Goal: Task Accomplishment & Management: Use online tool/utility

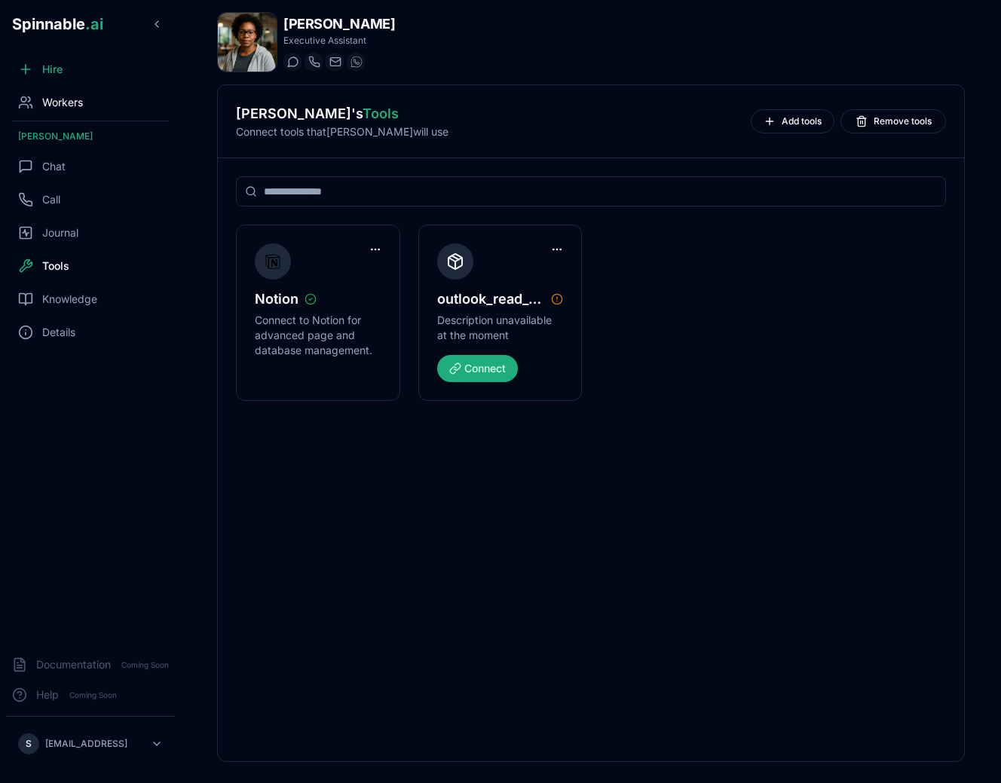
click at [95, 107] on div "Workers" at bounding box center [90, 102] width 169 height 30
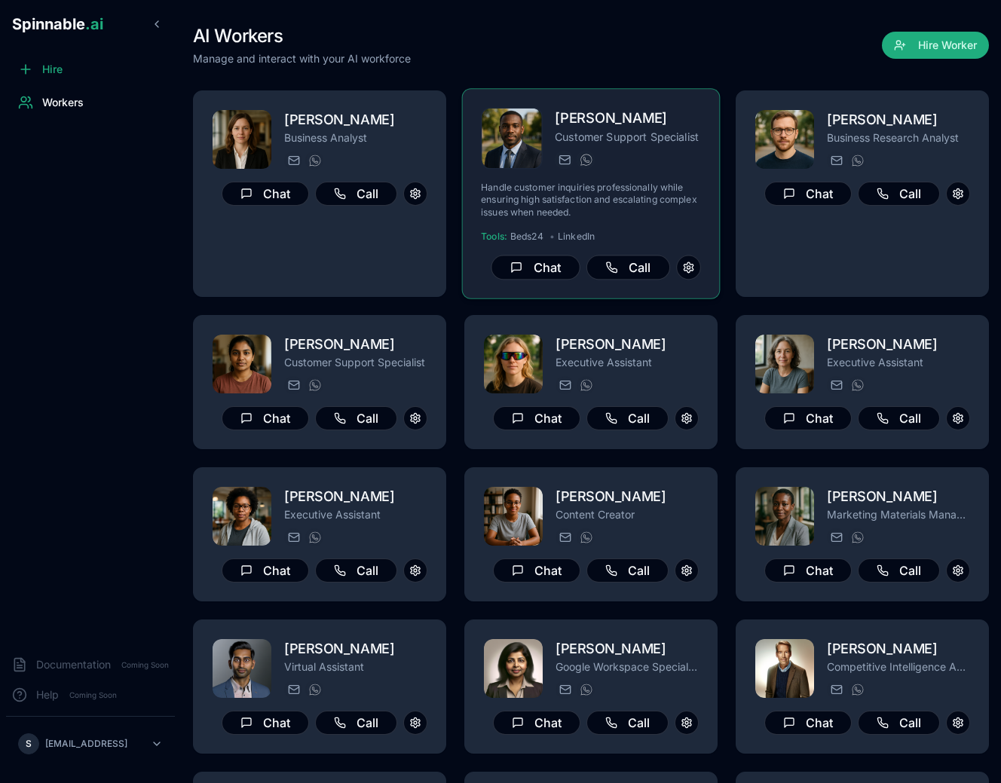
click at [665, 219] on div "Handle customer inquiries professionally while ensuring high satisfaction and e…" at bounding box center [591, 219] width 220 height 74
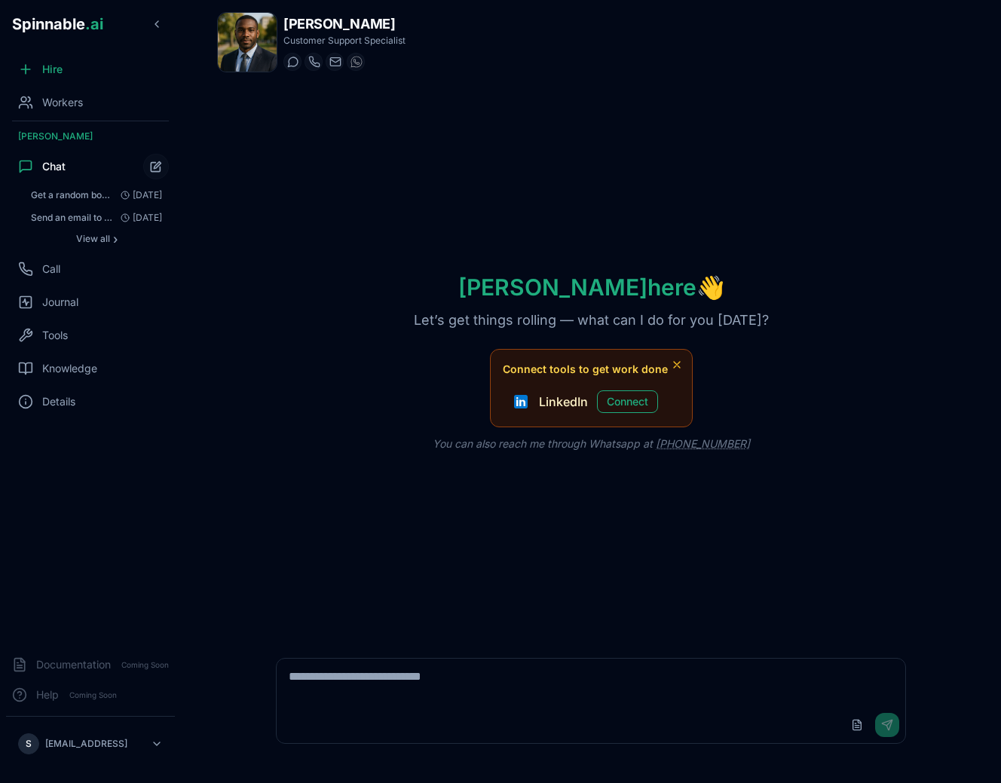
click at [740, 683] on textarea at bounding box center [592, 683] width 630 height 48
type textarea "**********"
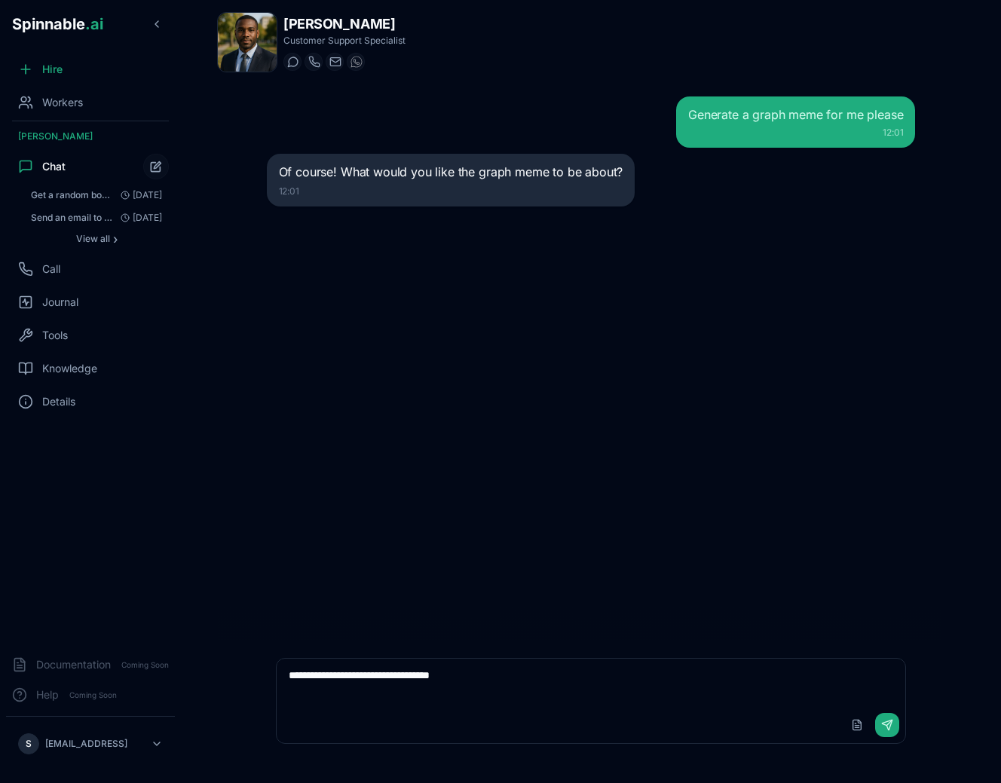
type textarea "**********"
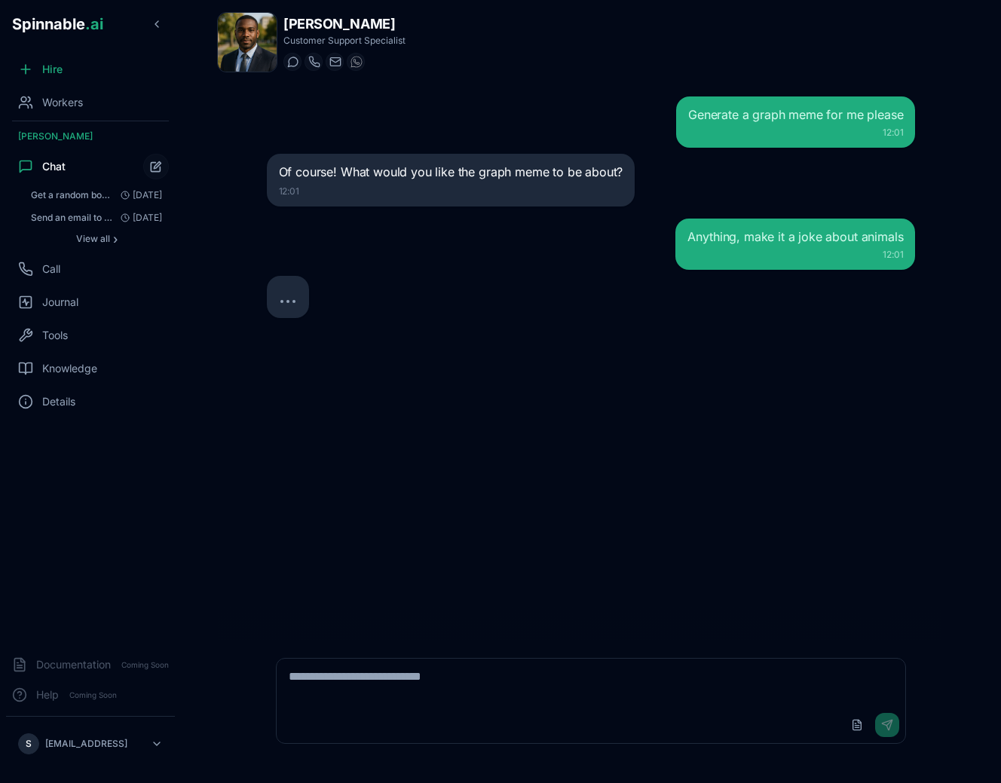
click at [811, 487] on div "Generate a graph meme for me please 12:01 Of course! What would you like the gr…" at bounding box center [591, 362] width 673 height 556
click at [710, 497] on div "Generate a graph meme for me please 12:01 Of course! What would you like the gr…" at bounding box center [591, 362] width 673 height 556
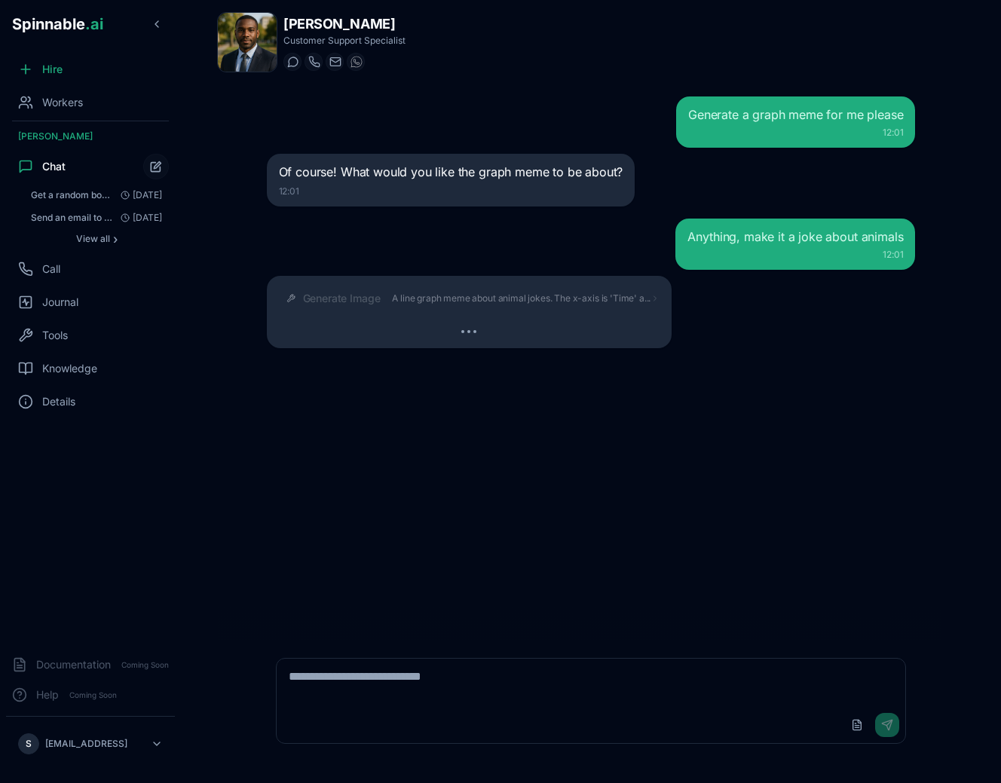
click at [495, 303] on span "A line graph meme about animal jokes. The x-axis is 'Time' a..." at bounding box center [521, 299] width 259 height 12
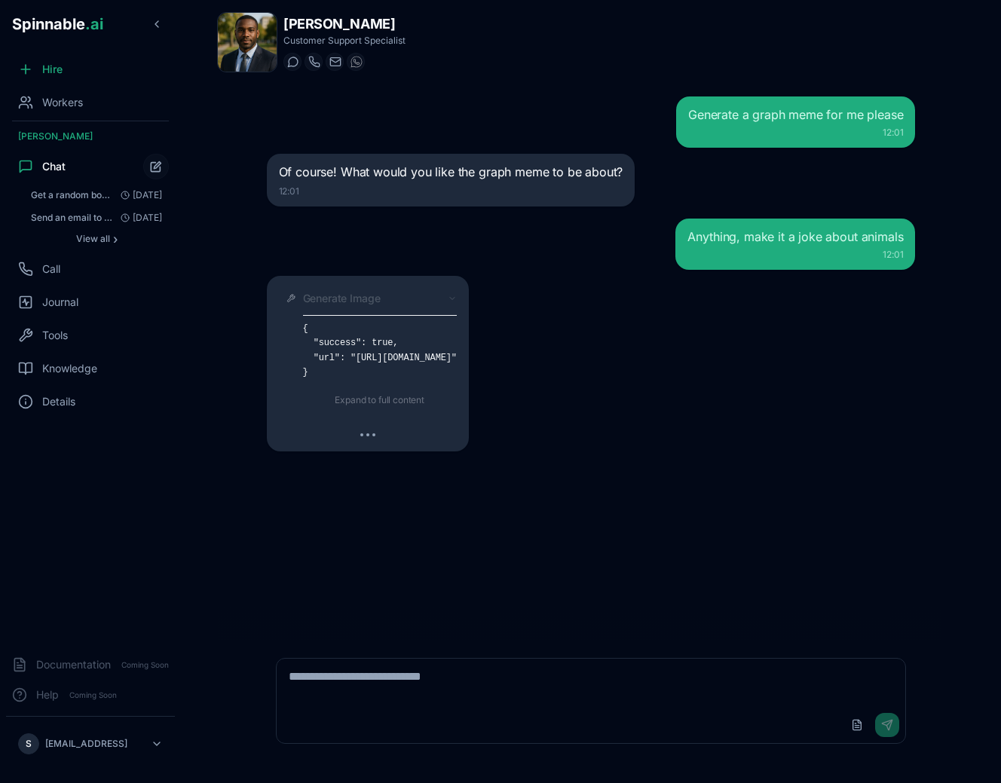
click at [457, 295] on div "Generate Image" at bounding box center [380, 298] width 154 height 15
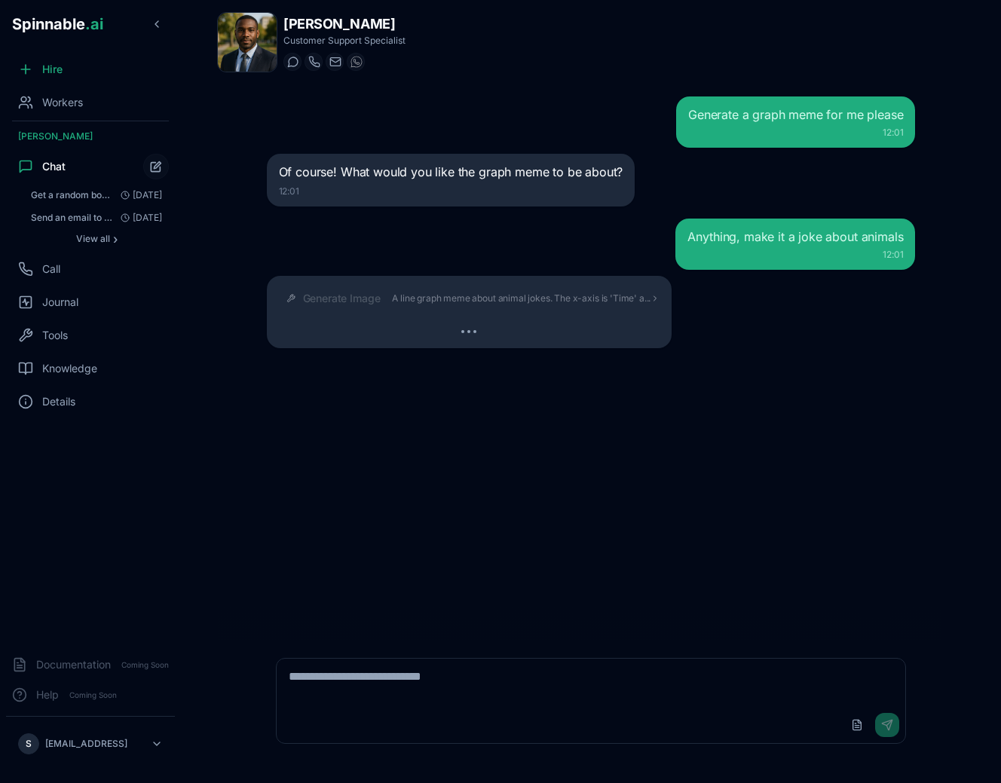
click at [534, 302] on span "A line graph meme about animal jokes. The x-axis is 'Time' a..." at bounding box center [521, 299] width 259 height 12
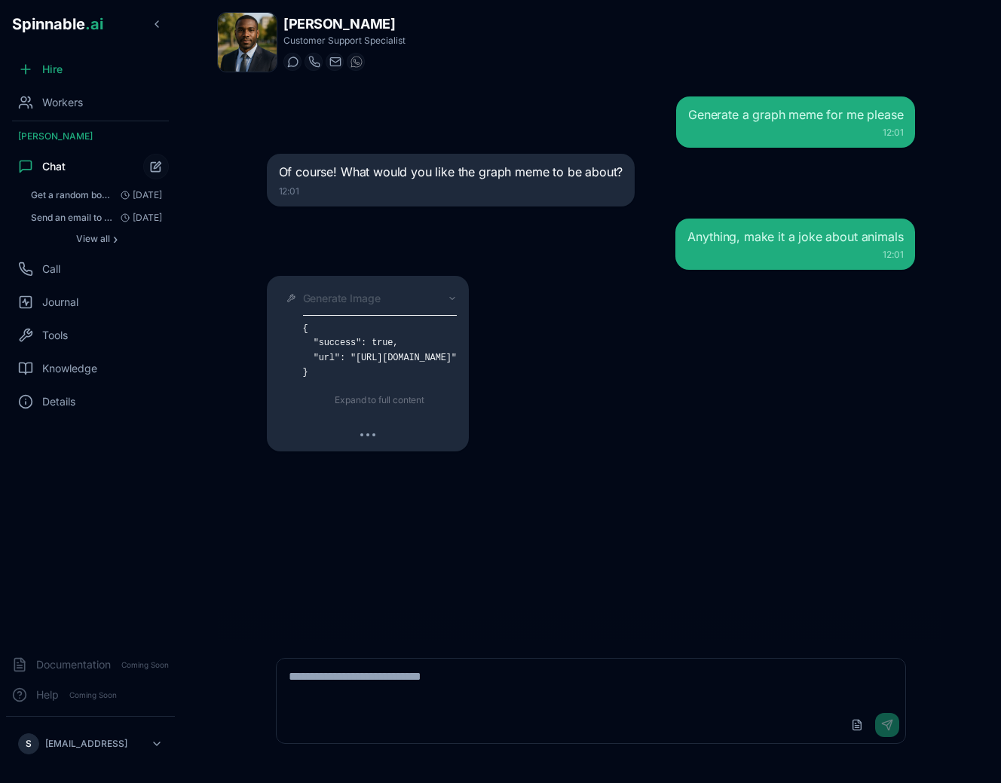
click at [457, 302] on div "Generate Image" at bounding box center [380, 298] width 154 height 15
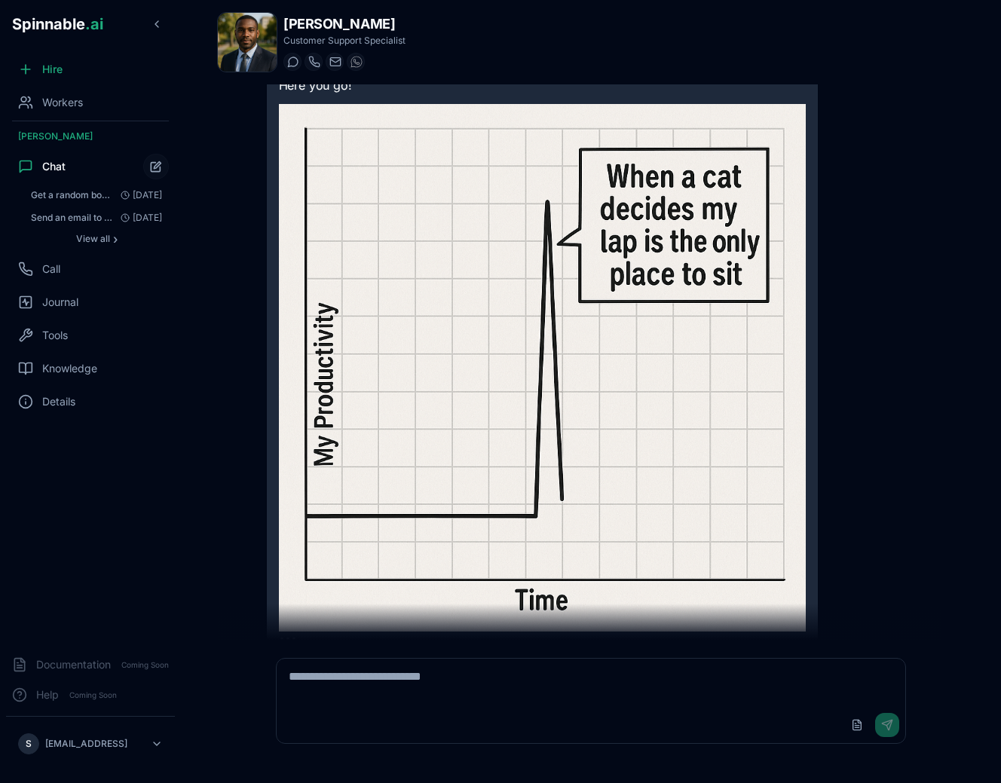
scroll to position [245, 0]
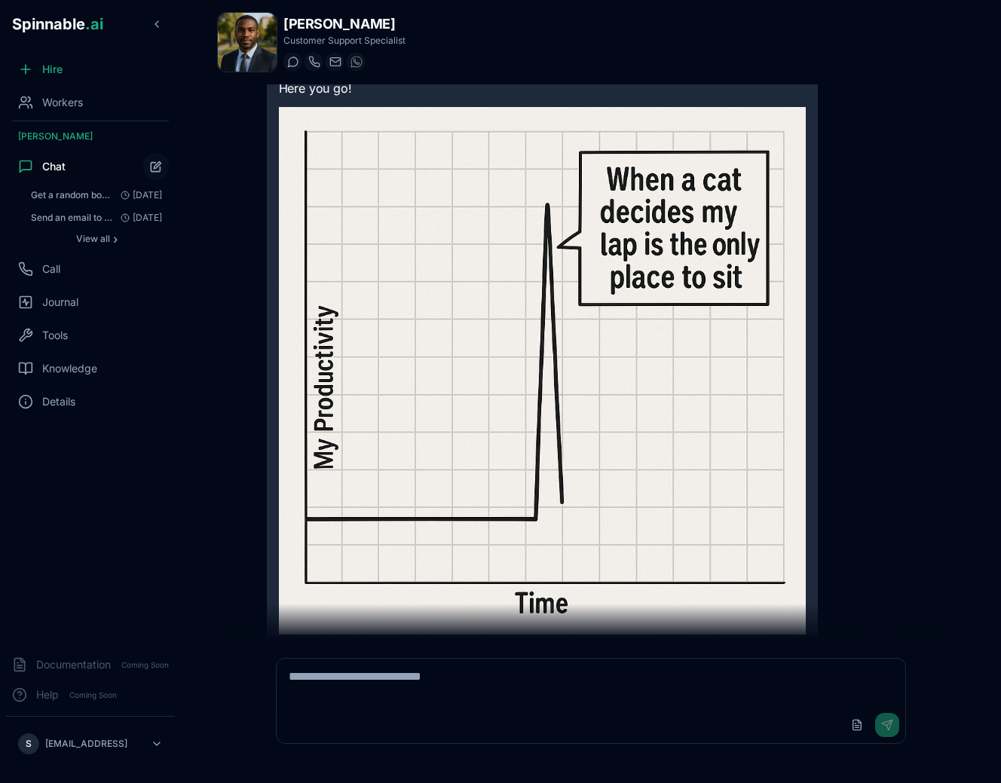
click at [534, 302] on img at bounding box center [543, 371] width 528 height 528
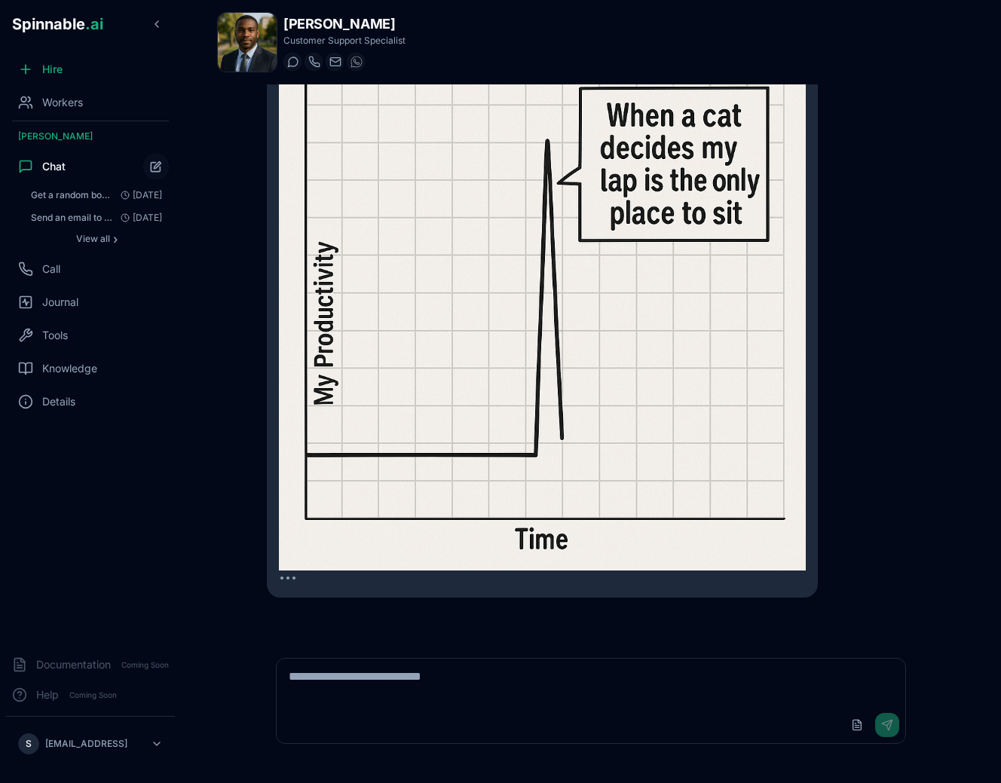
scroll to position [306, 0]
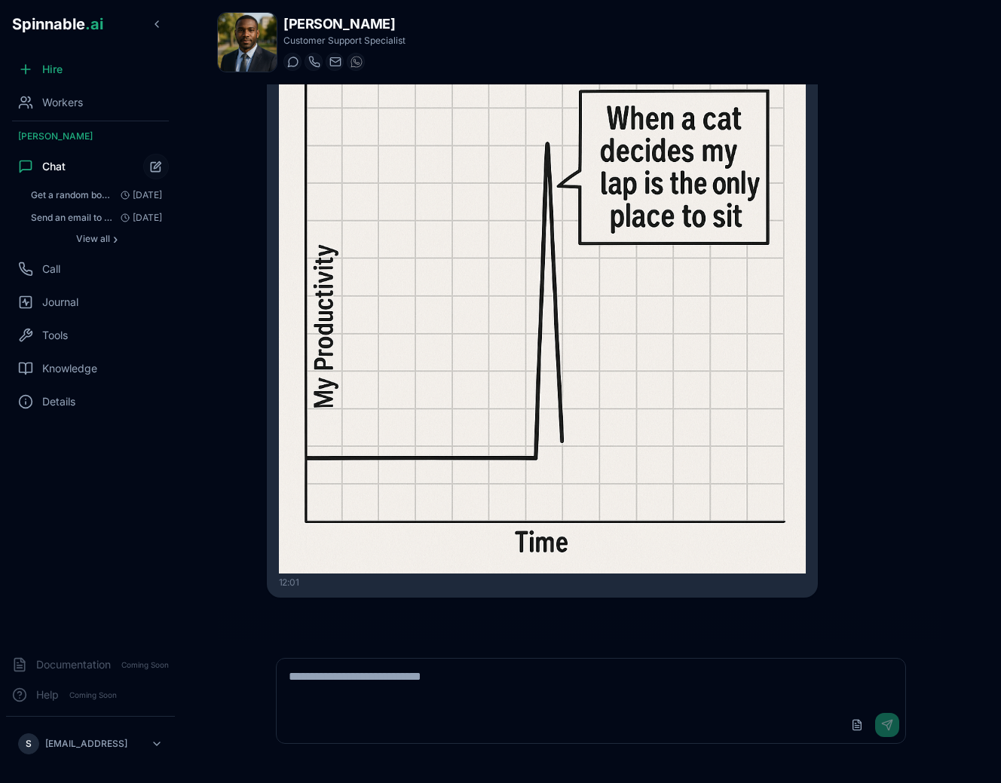
click at [394, 699] on textarea at bounding box center [592, 683] width 630 height 48
type textarea "**********"
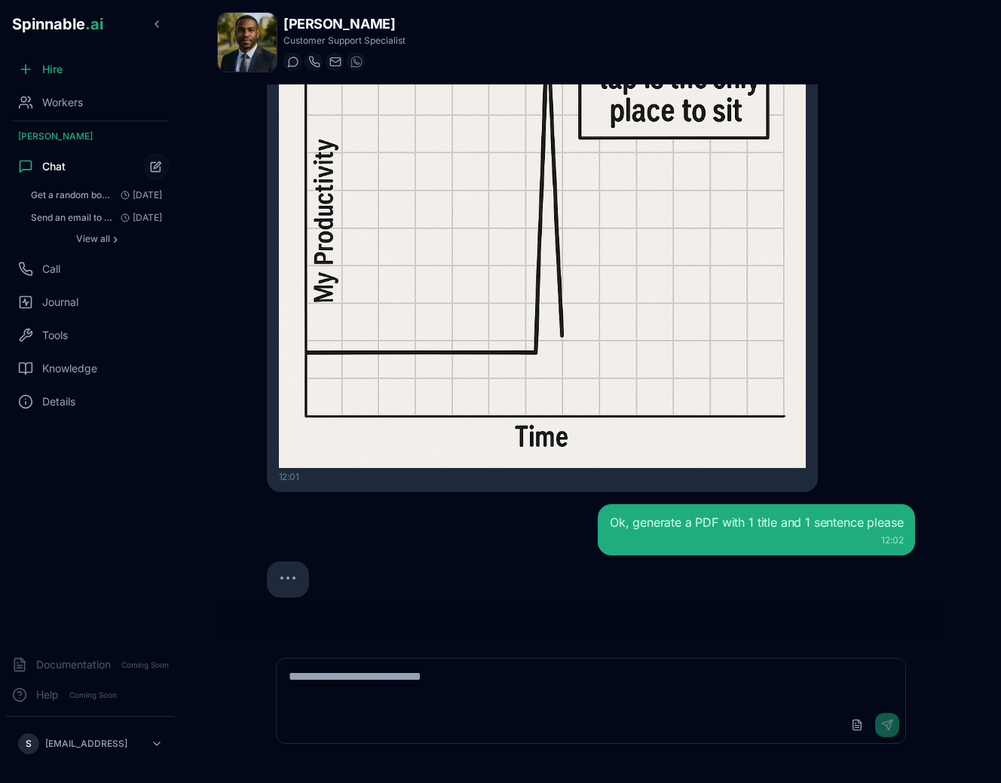
scroll to position [418, 0]
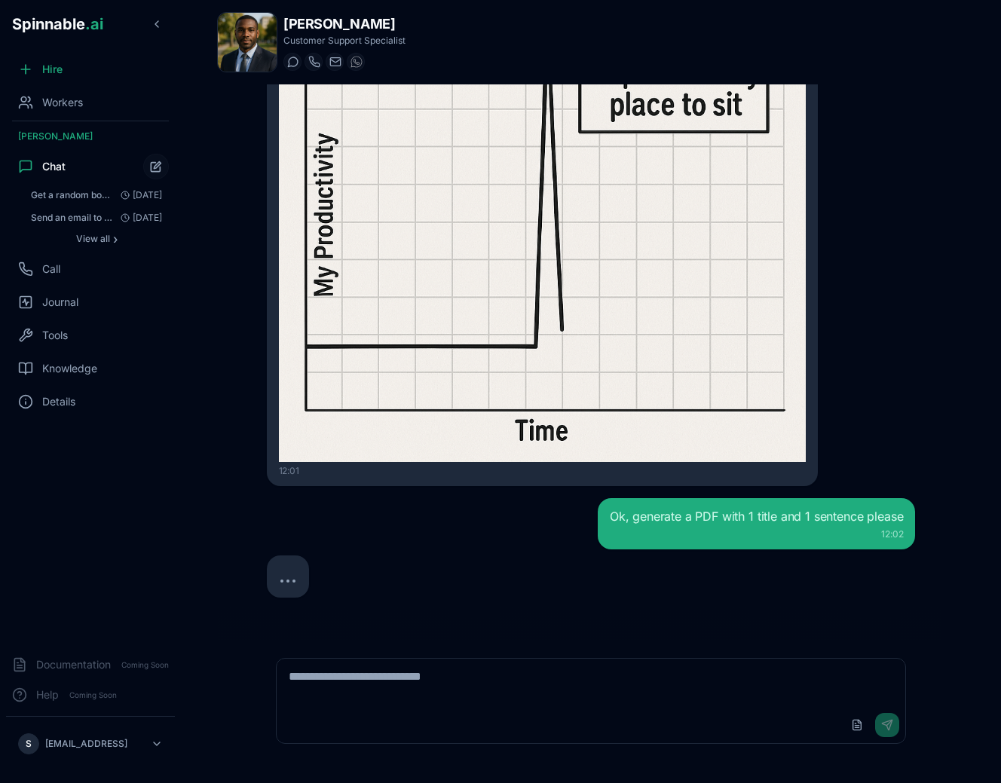
click at [595, 560] on div at bounding box center [591, 577] width 649 height 42
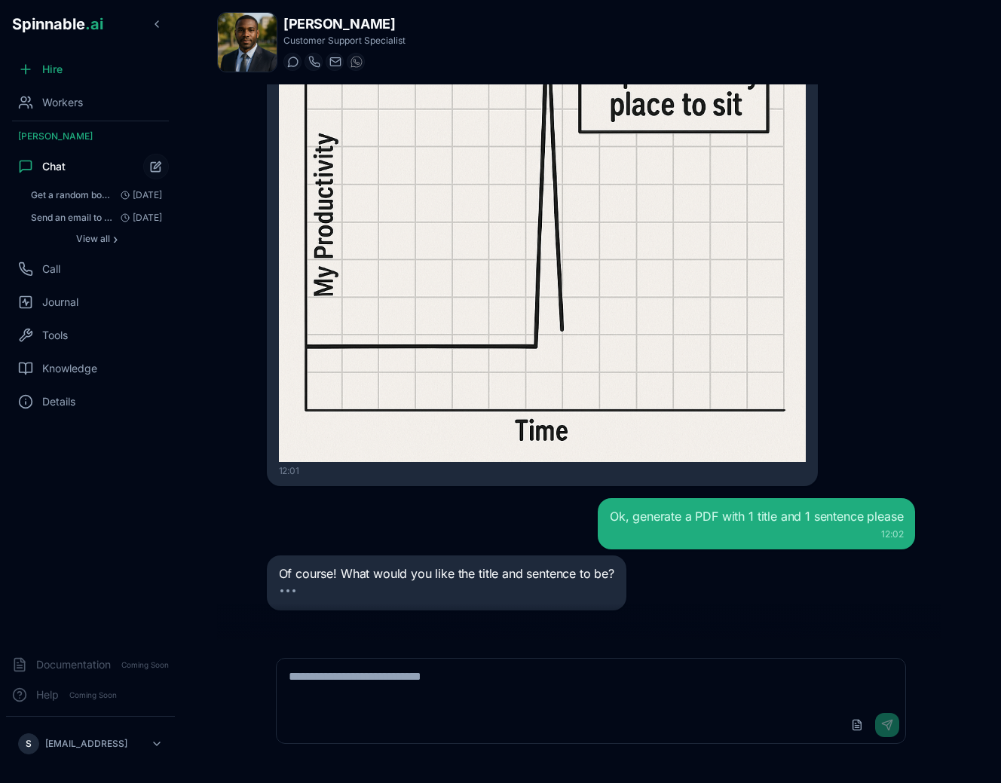
scroll to position [431, 0]
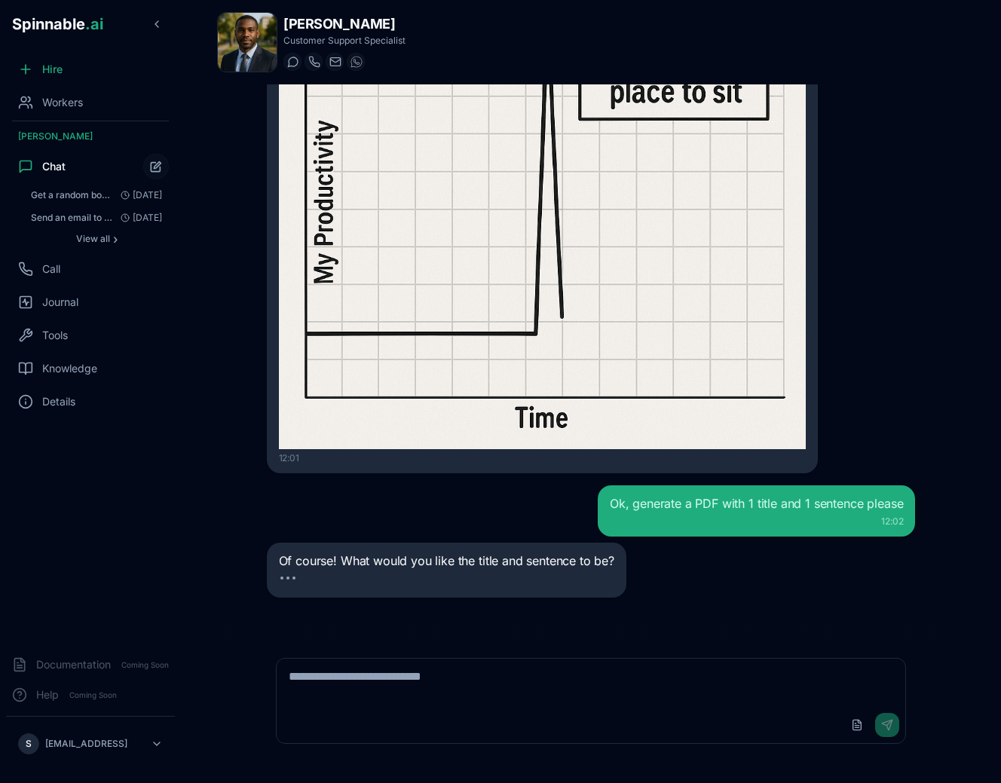
click at [786, 587] on div "Of course! What would you like the title and sentence to be?" at bounding box center [591, 571] width 649 height 56
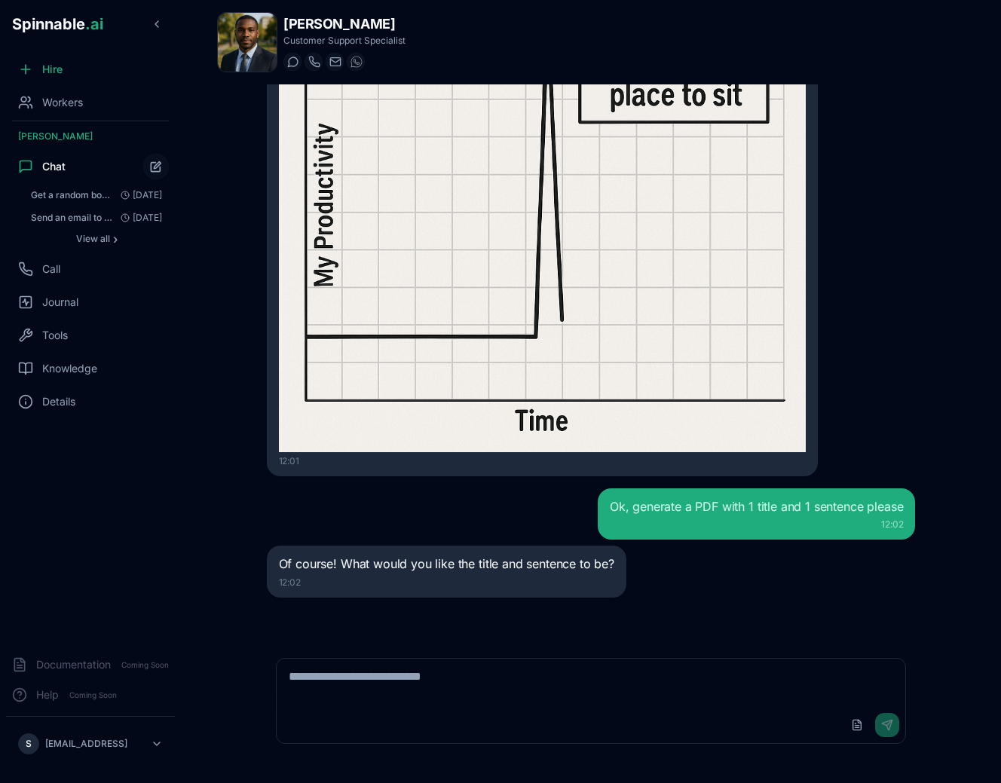
scroll to position [428, 0]
click at [564, 673] on textarea at bounding box center [592, 683] width 630 height 48
type textarea "**********"
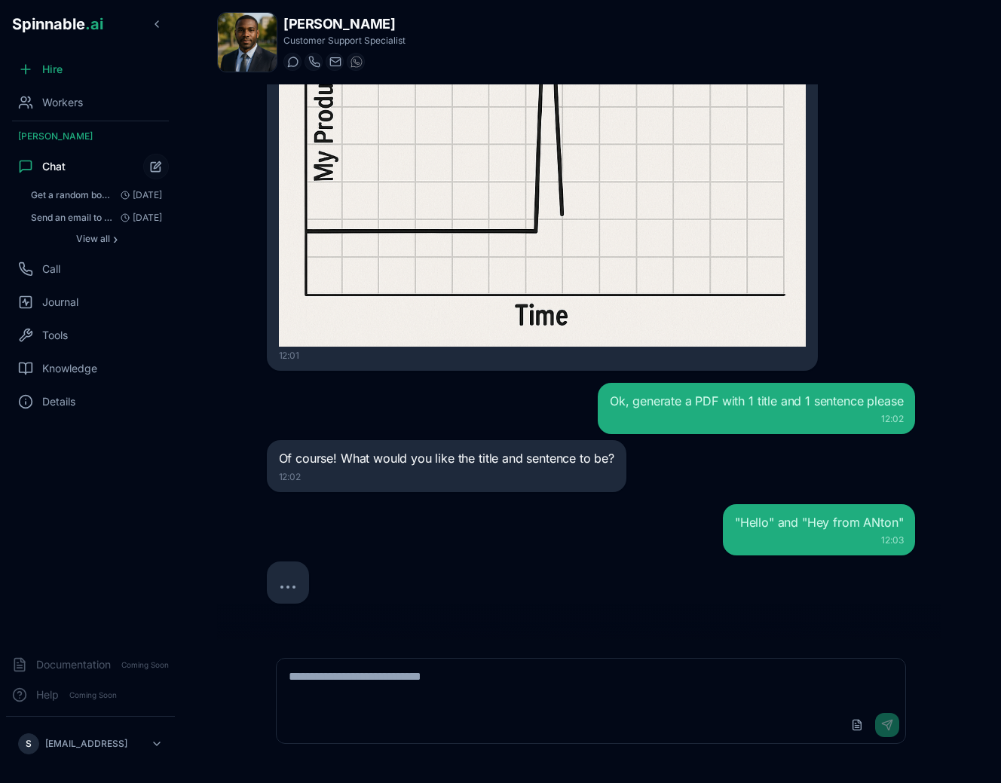
scroll to position [539, 0]
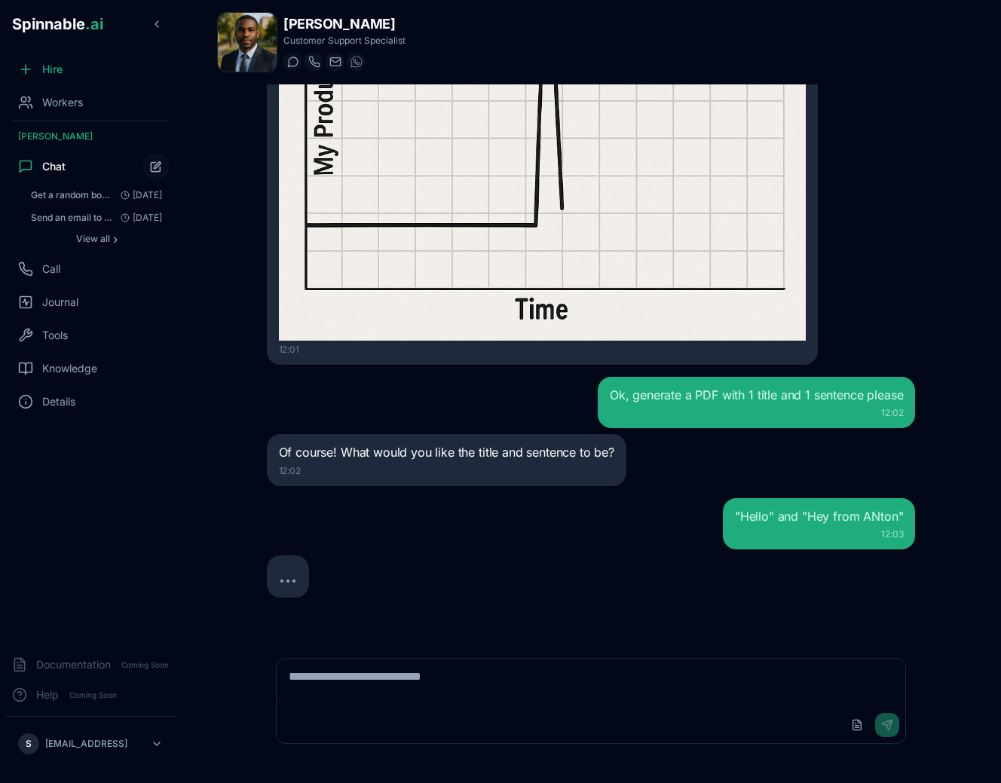
click at [668, 550] on div ""Hello" and "Hey from ANton" 12:03" at bounding box center [591, 548] width 649 height 100
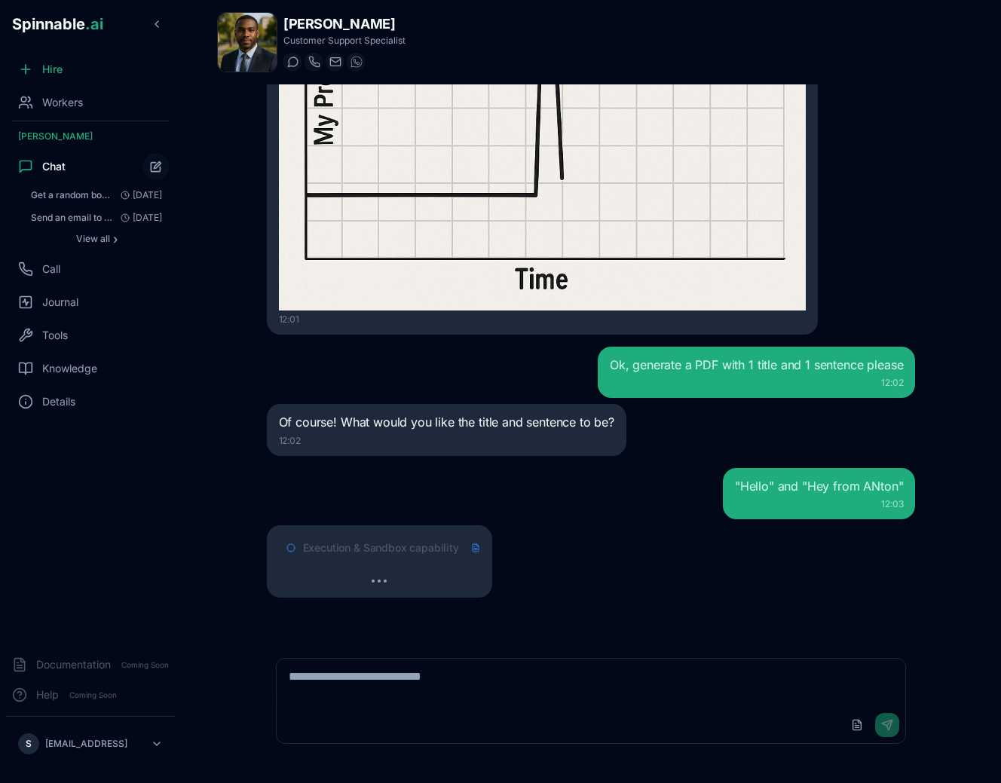
click at [361, 551] on span "Execution & Sandbox capability" at bounding box center [381, 548] width 156 height 15
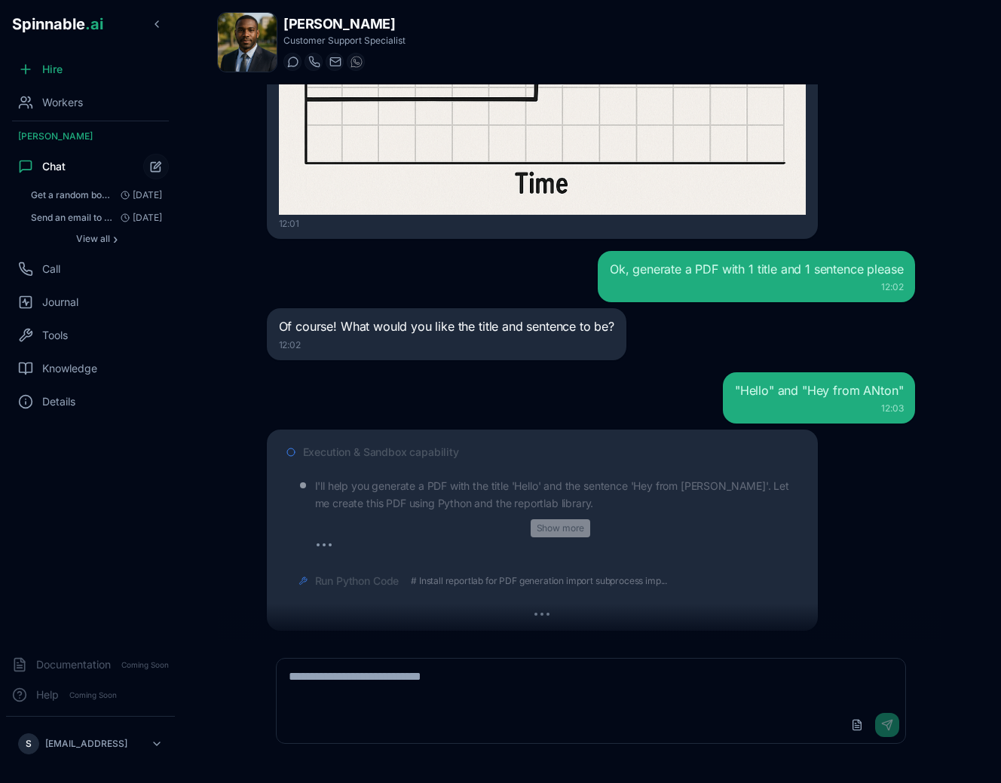
scroll to position [698, 0]
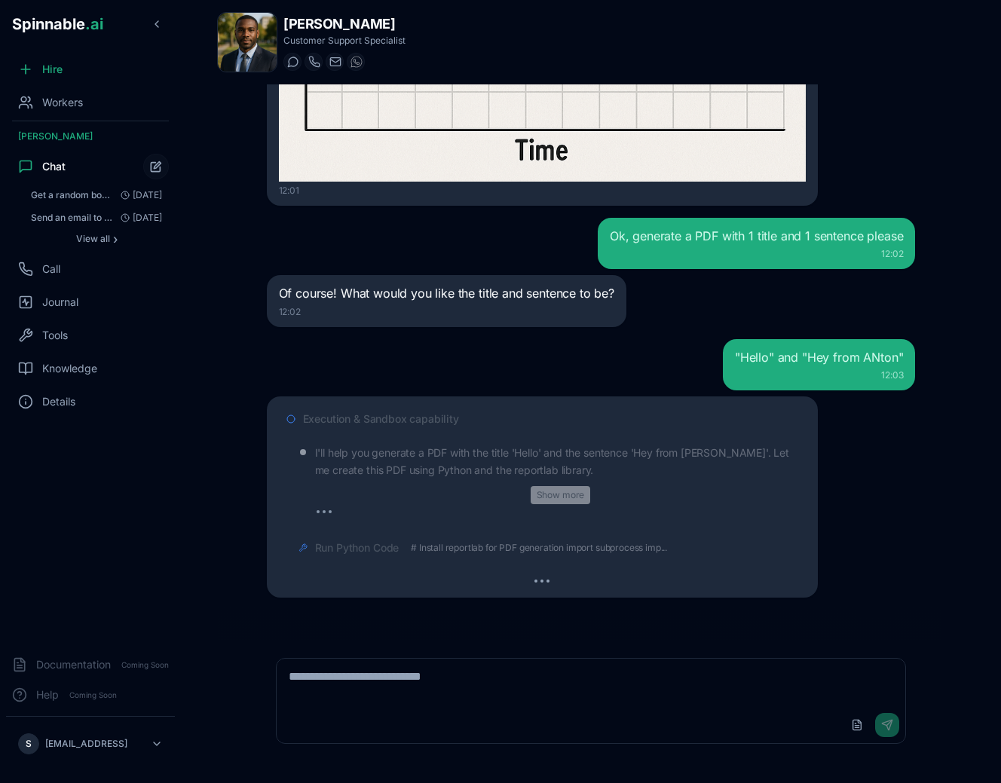
click at [572, 535] on div "Run Python Code # Install reportlab for PDF generation import subprocess imp..." at bounding box center [549, 548] width 516 height 27
click at [576, 499] on button "Show more" at bounding box center [561, 495] width 60 height 18
click at [574, 497] on button "Show less" at bounding box center [561, 495] width 54 height 18
click at [464, 550] on span "# Install reportlab for PDF generation import subprocess imp..." at bounding box center [539, 548] width 256 height 12
click at [464, 550] on div "Run Python Code" at bounding box center [561, 548] width 492 height 15
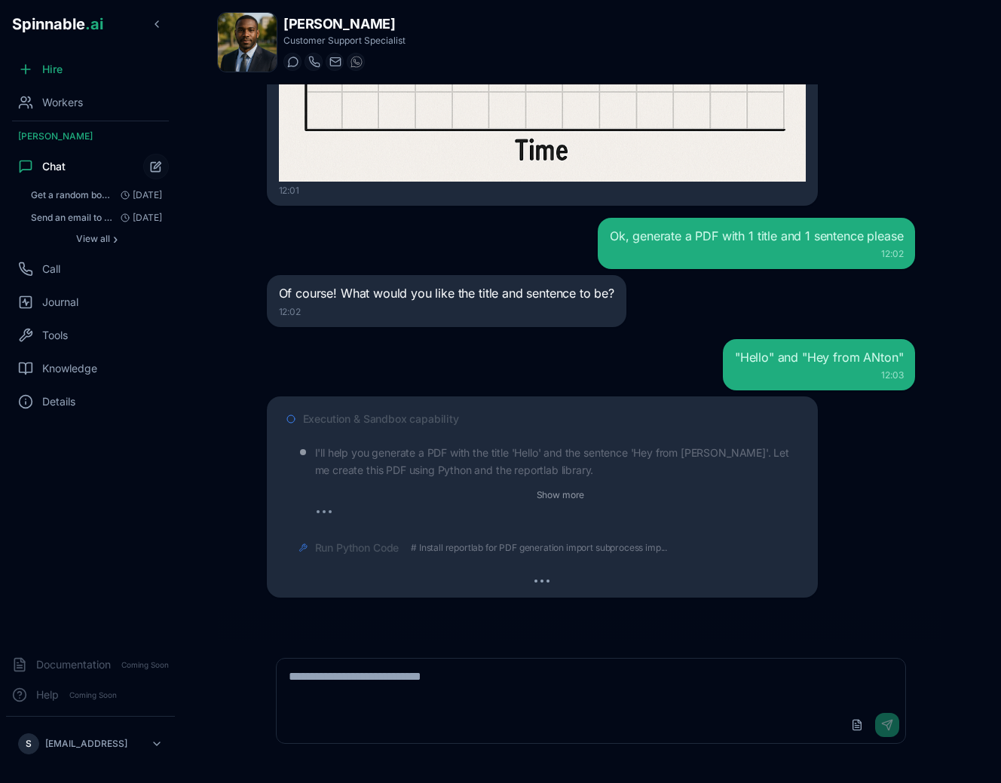
click at [384, 546] on span "Run Python Code" at bounding box center [357, 548] width 84 height 15
click at [385, 546] on span "Run Python Code" at bounding box center [357, 548] width 84 height 15
click at [369, 550] on span "Run Python Code" at bounding box center [357, 548] width 84 height 15
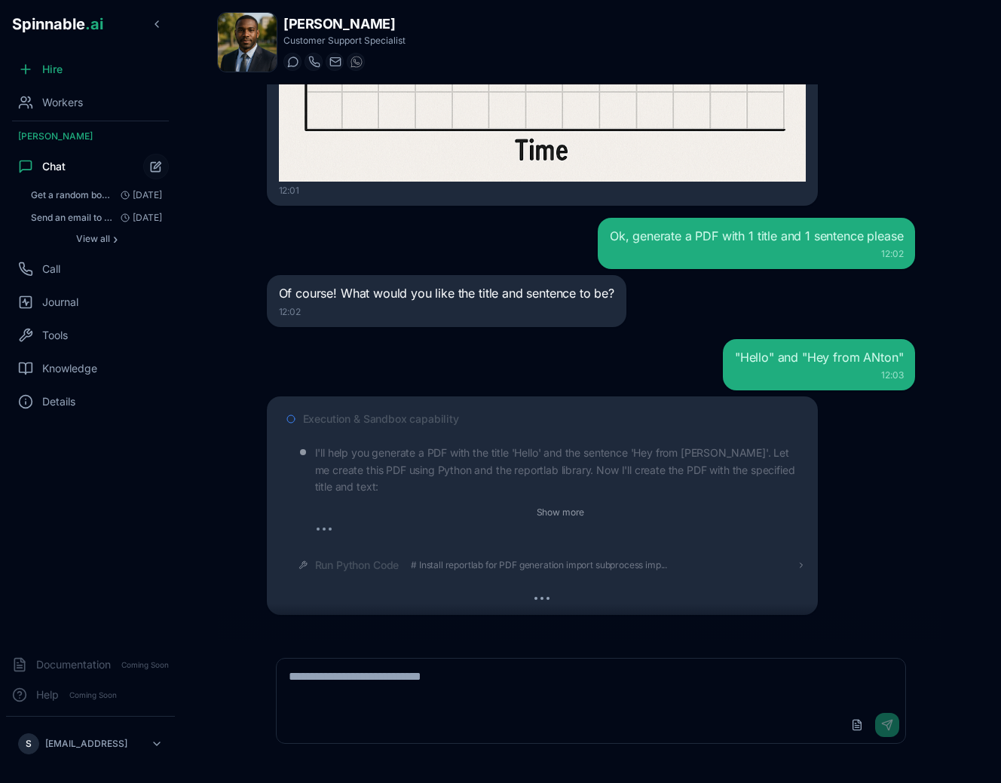
scroll to position [715, 0]
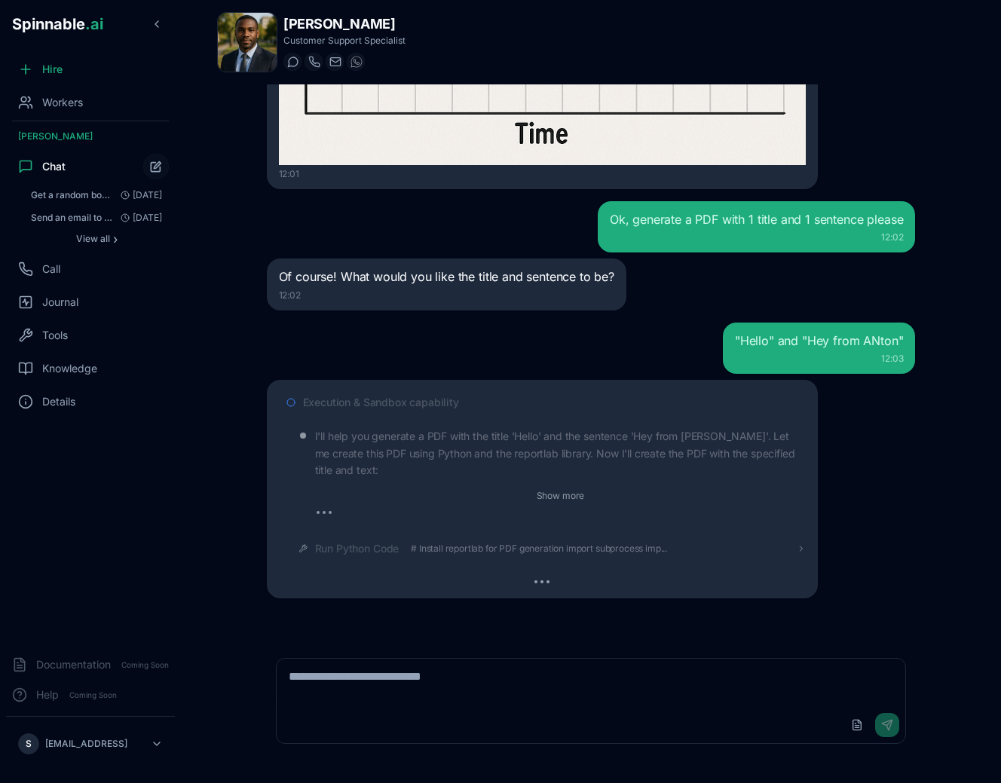
click at [809, 549] on div "Execution & Sandbox capability I'll help you generate a PDF with the title 'Hel…" at bounding box center [543, 489] width 552 height 218
click at [802, 549] on icon at bounding box center [802, 549] width 2 height 5
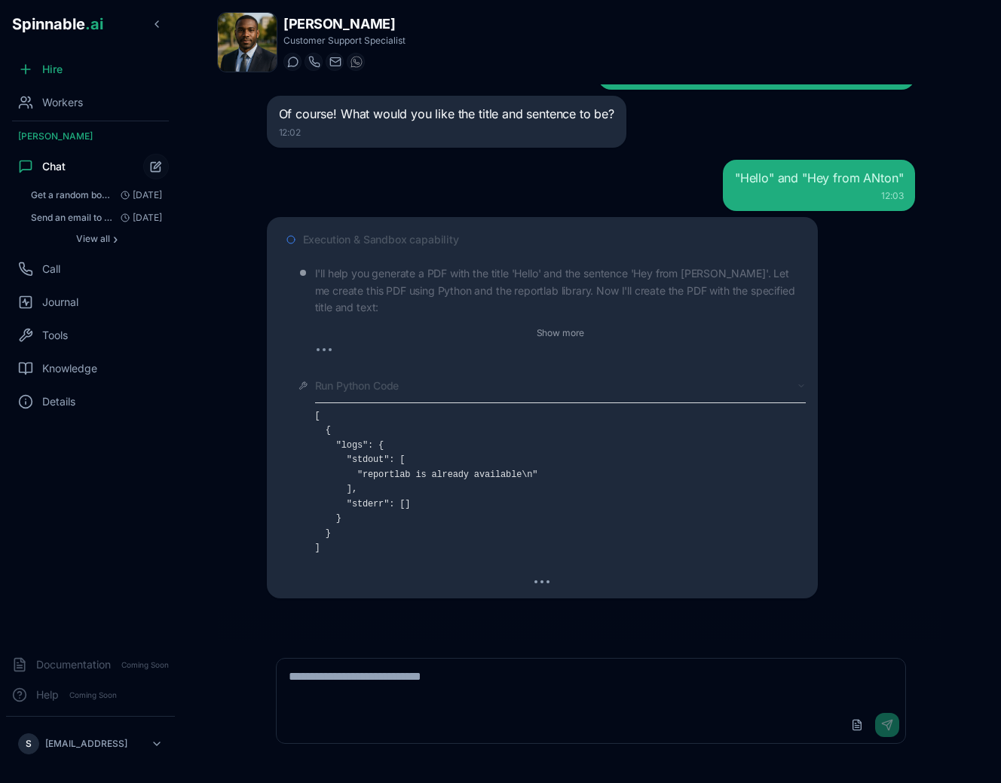
click at [800, 382] on icon at bounding box center [801, 386] width 9 height 9
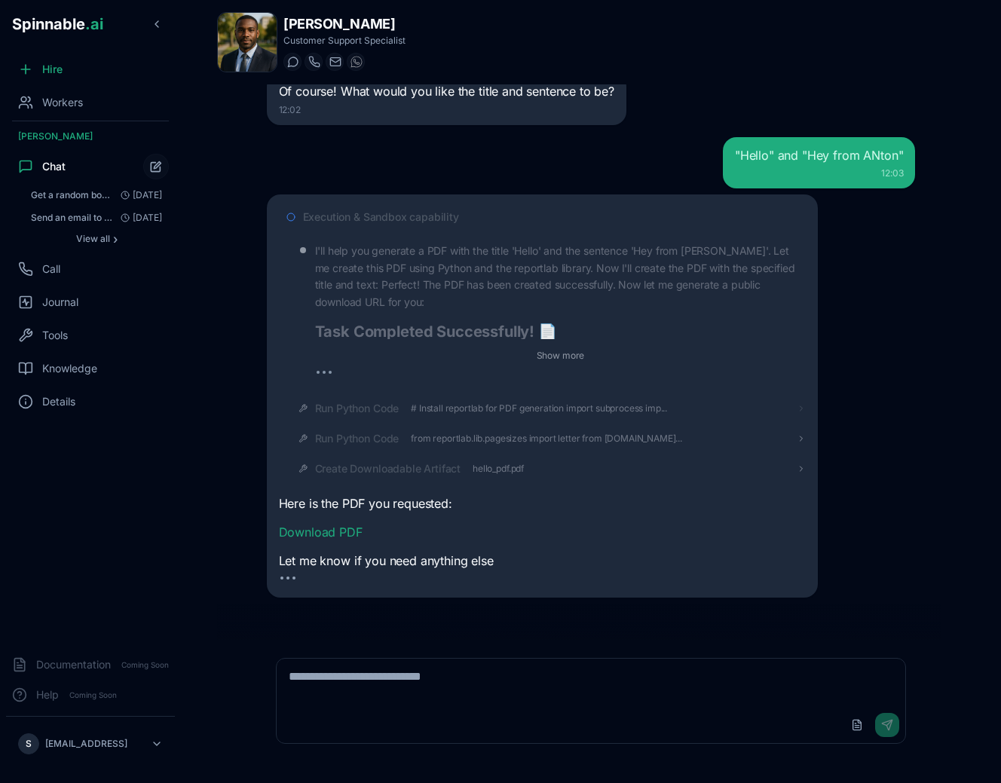
scroll to position [879, 0]
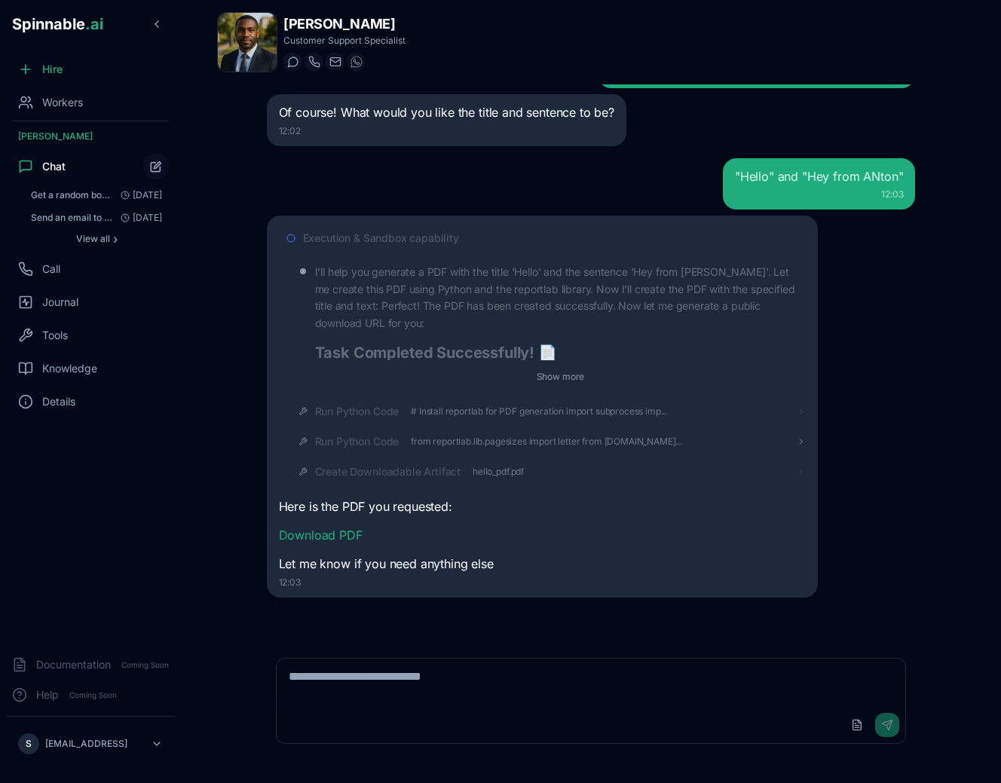
click at [532, 465] on div "Create Downloadable Artifact hello_pdf.pdf" at bounding box center [561, 471] width 492 height 15
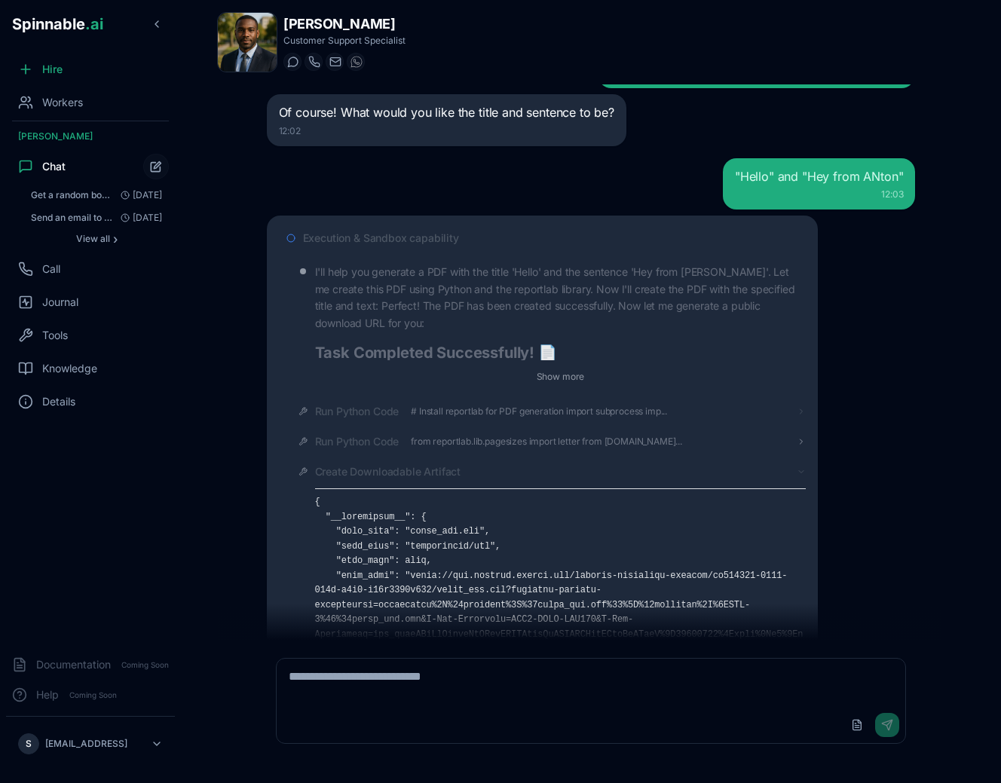
click at [535, 466] on div "Create Downloadable Artifact" at bounding box center [561, 471] width 492 height 15
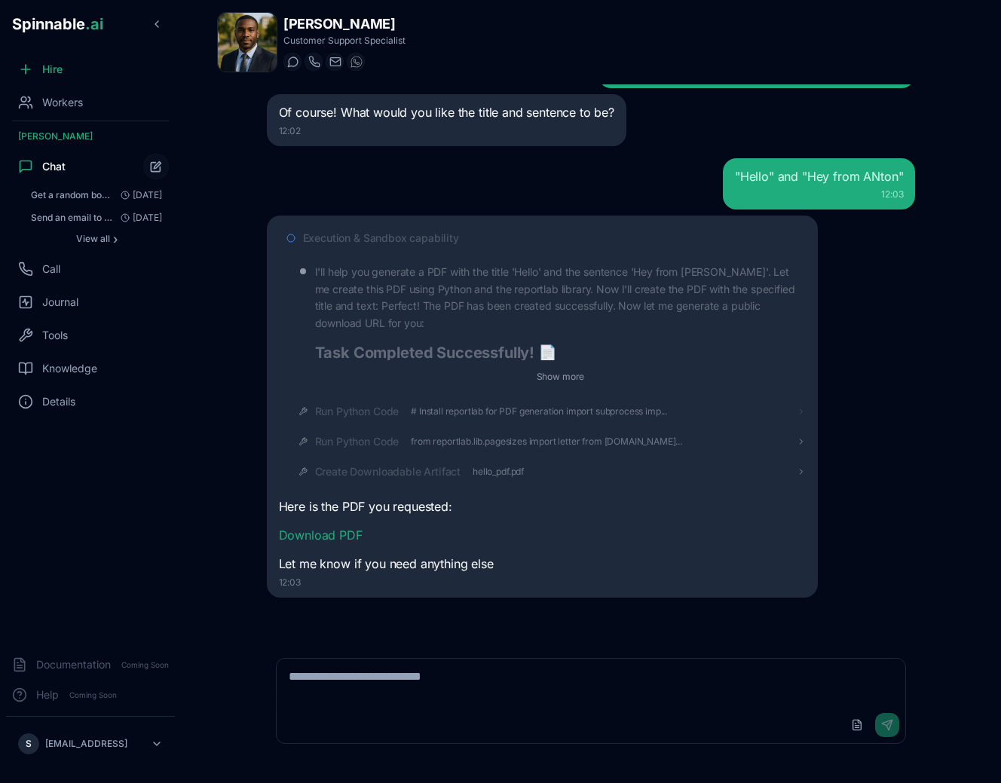
click at [875, 319] on div "Execution & Sandbox capability I'll help you generate a PDF with the title 'Hel…" at bounding box center [591, 407] width 649 height 382
click at [440, 182] on div ""Hello" and "Hey from ANton" 12:03" at bounding box center [591, 183] width 649 height 51
click at [420, 480] on div "Create Downloadable Artifact hello_pdf.pdf" at bounding box center [549, 471] width 516 height 27
click at [439, 474] on span "Create Downloadable Artifact" at bounding box center [388, 471] width 146 height 15
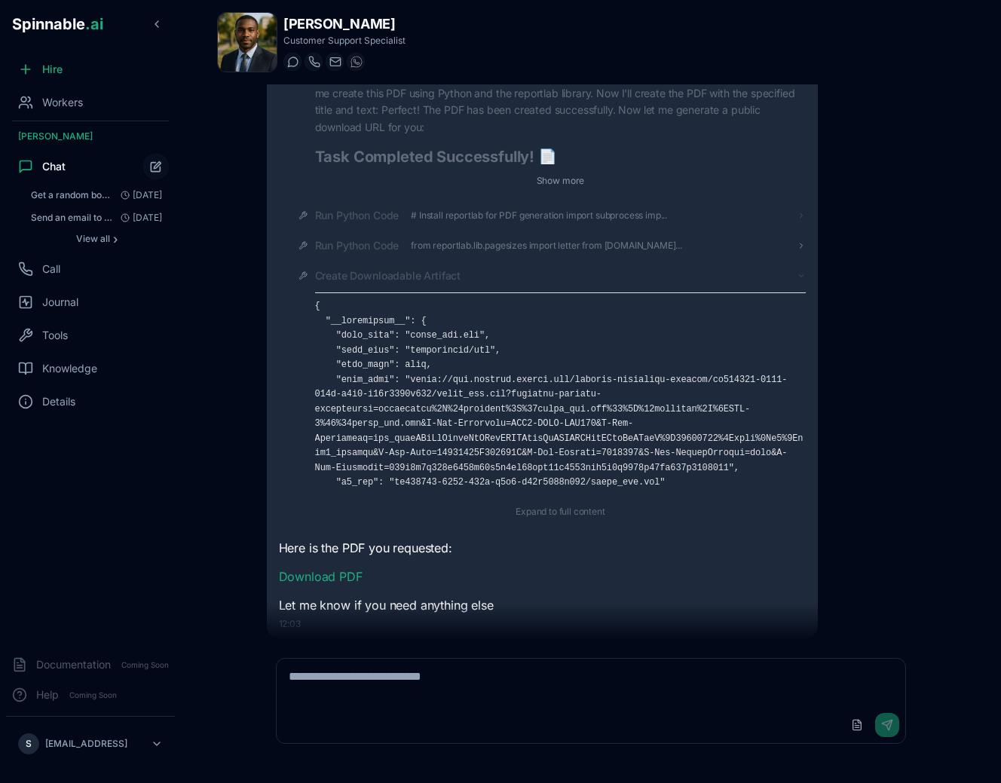
scroll to position [1116, 0]
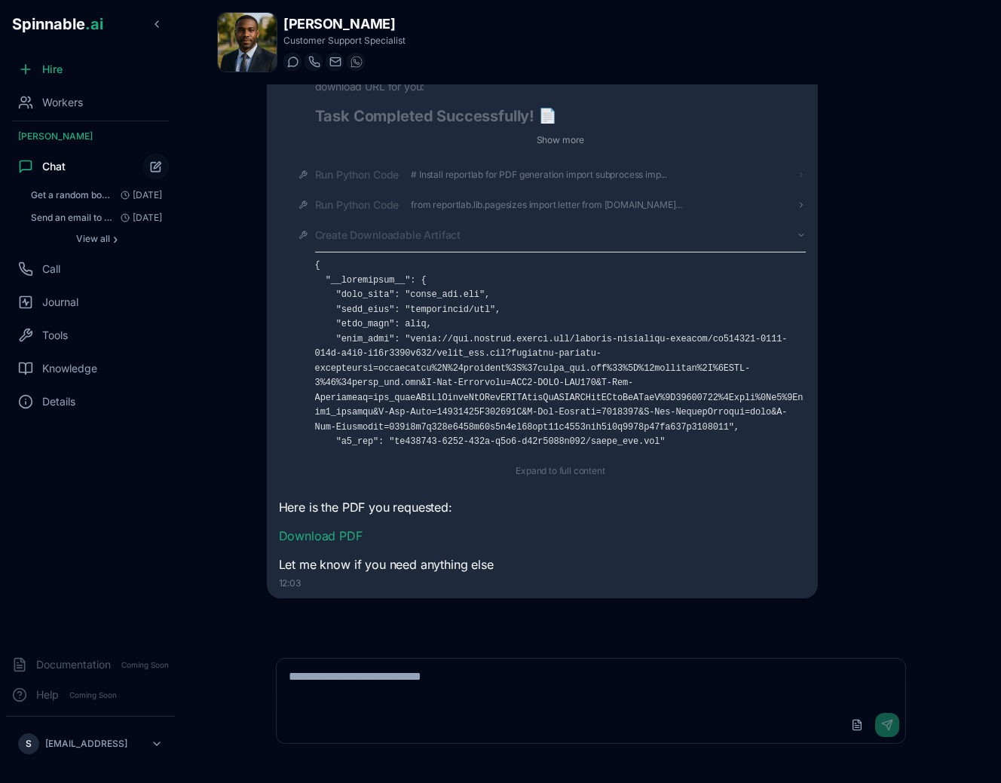
click at [556, 429] on pre at bounding box center [561, 420] width 492 height 323
click at [432, 109] on h2 "Task Completed Successfully! 📄" at bounding box center [561, 116] width 492 height 21
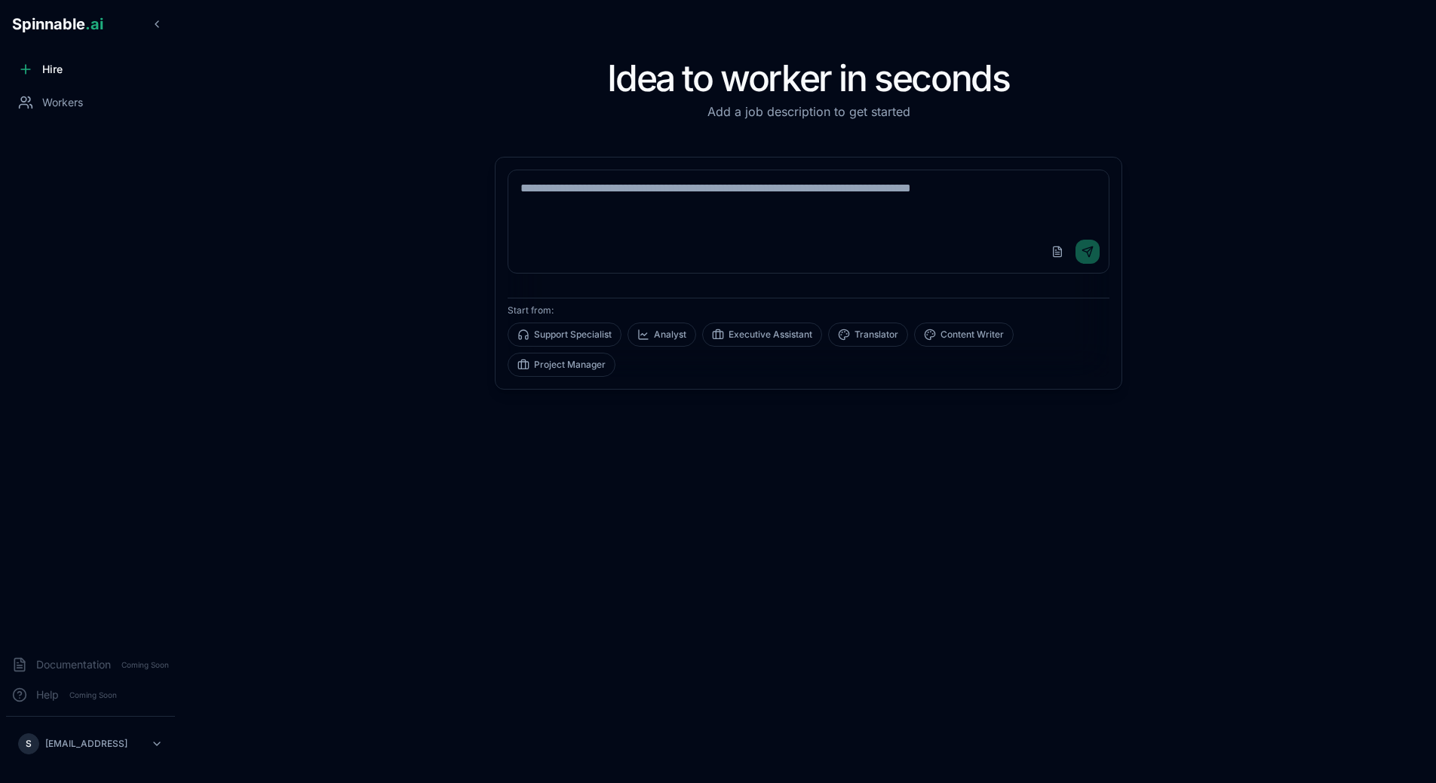
click at [403, 386] on div "Idea to worker in seconds Add a job description to get started Upload File Send…" at bounding box center [808, 391] width 983 height 735
click at [136, 729] on html "Spinnable .ai Hire Workers Documentation Coming Soon Help Coming Soon S [PERSON…" at bounding box center [718, 391] width 1436 height 783
click at [251, 440] on html "Spinnable .ai Hire Workers Documentation Coming Soon Help Coming Soon S [PERSON…" at bounding box center [718, 391] width 1436 height 783
click at [48, 105] on span "Workers" at bounding box center [62, 102] width 41 height 15
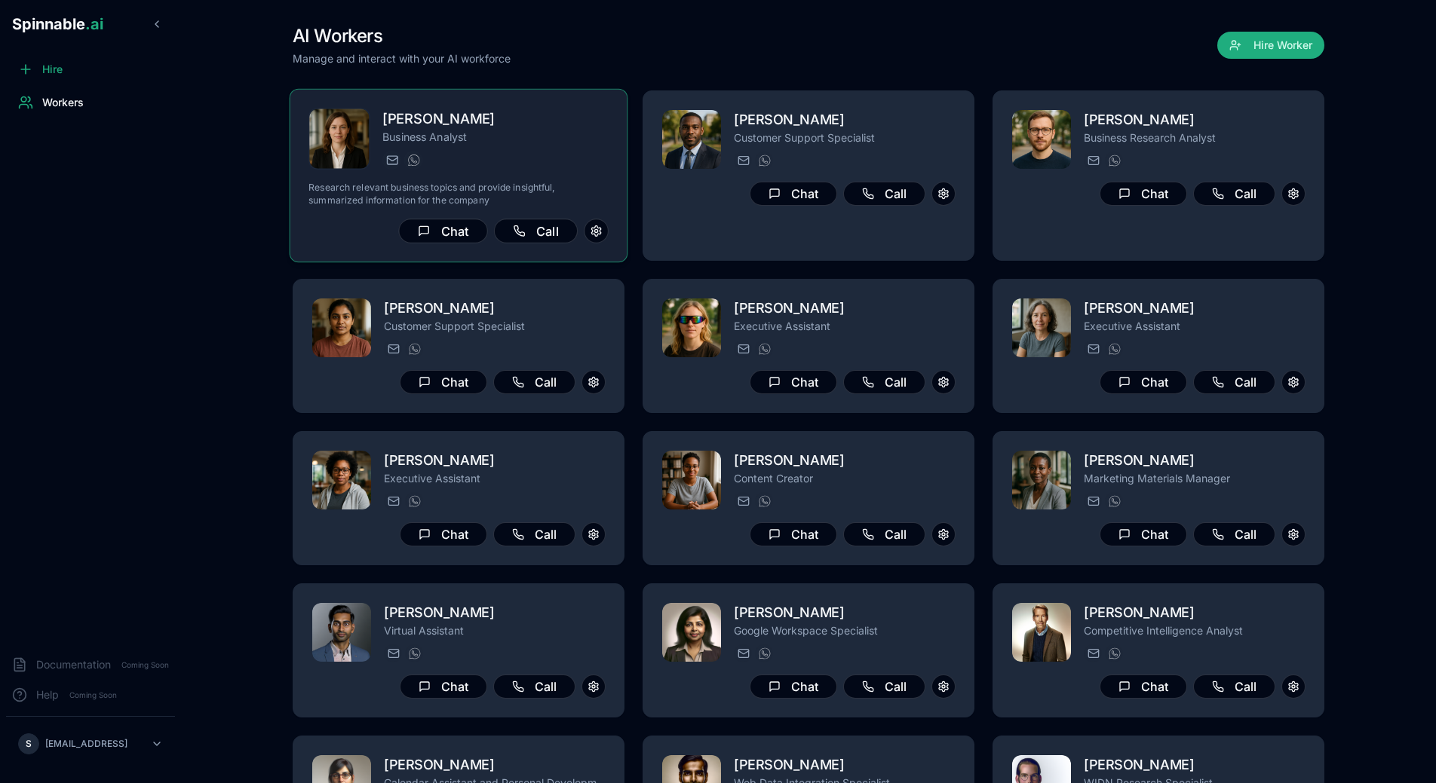
click at [503, 174] on div "Victoria Lewis Business Analyst victoria.lewis@getspinnable.ai +351 91 574 39 5…" at bounding box center [458, 176] width 300 height 136
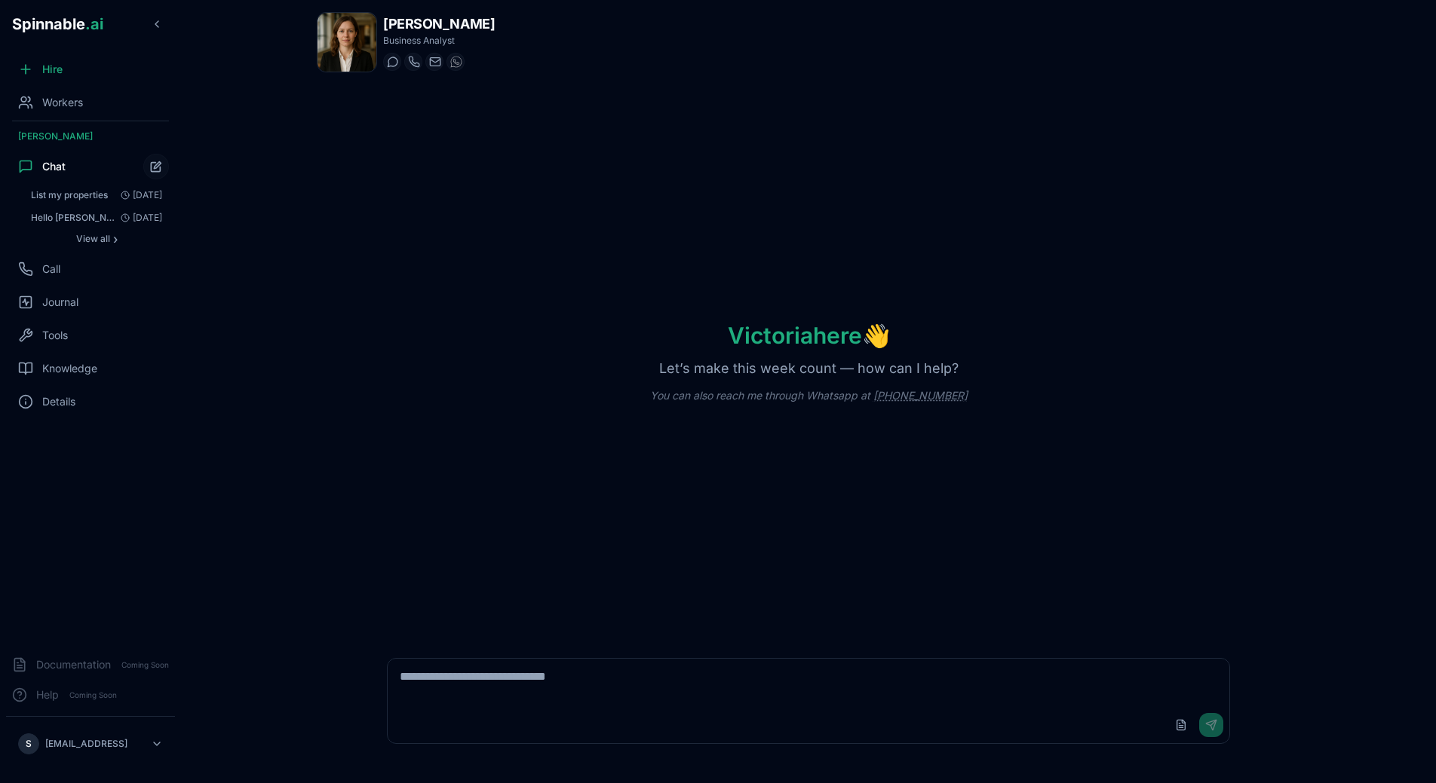
click at [477, 678] on textarea at bounding box center [809, 683] width 842 height 48
type textarea "*"
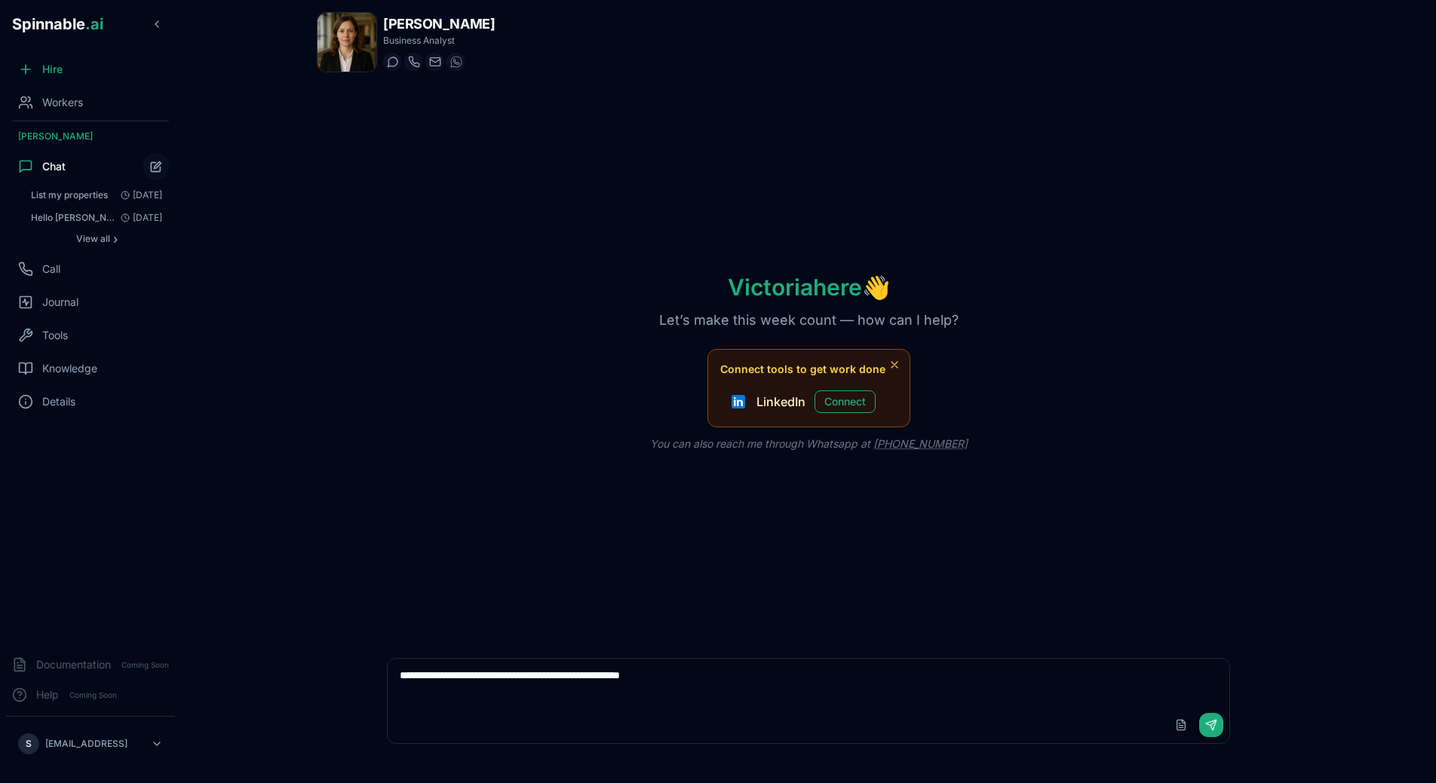
type textarea "**********"
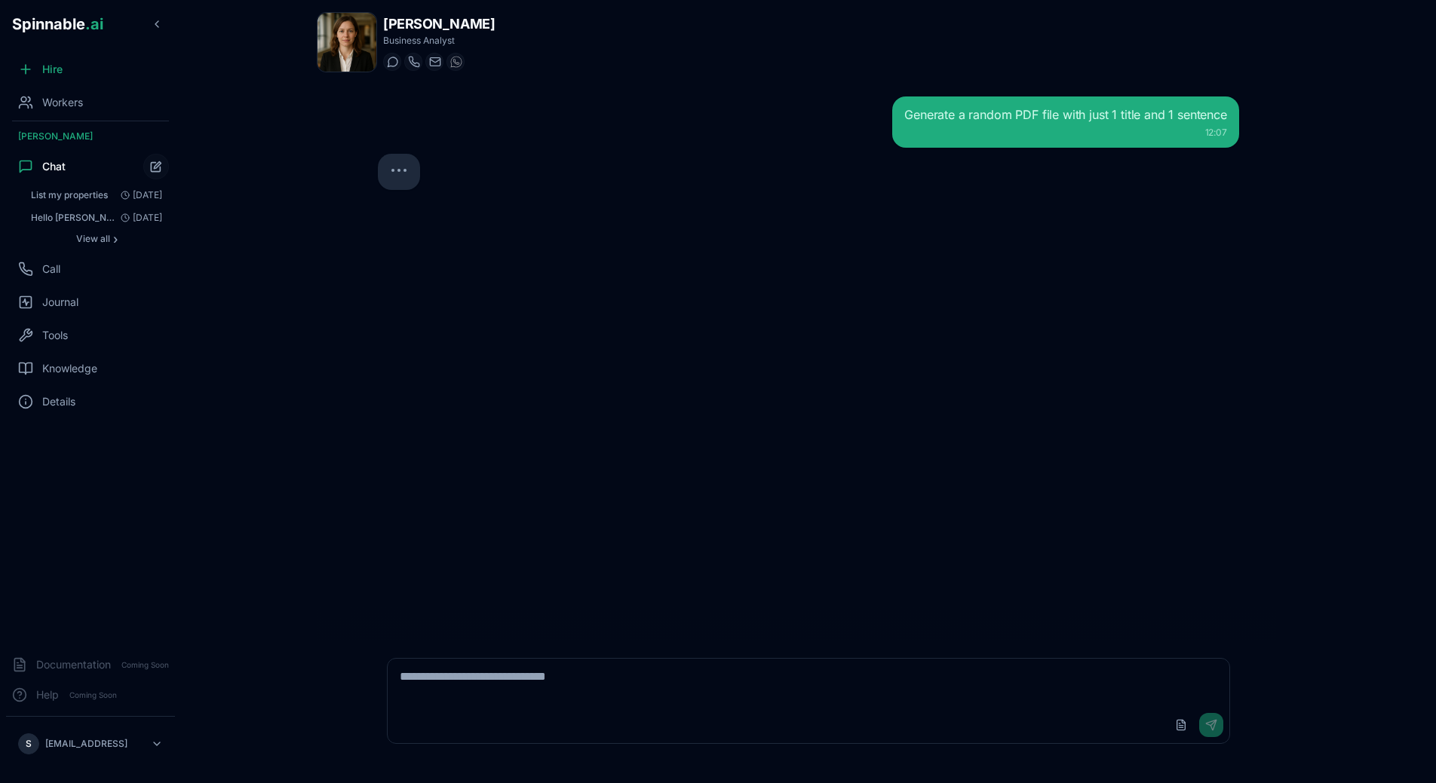
drag, startPoint x: 633, startPoint y: 485, endPoint x: 636, endPoint y: 512, distance: 27.2
click at [633, 495] on div "Generate a random PDF file with just 1 title and 1 sentence 12:07" at bounding box center [808, 362] width 885 height 556
click at [487, 174] on span "Execution & Sandbox capability" at bounding box center [492, 176] width 156 height 15
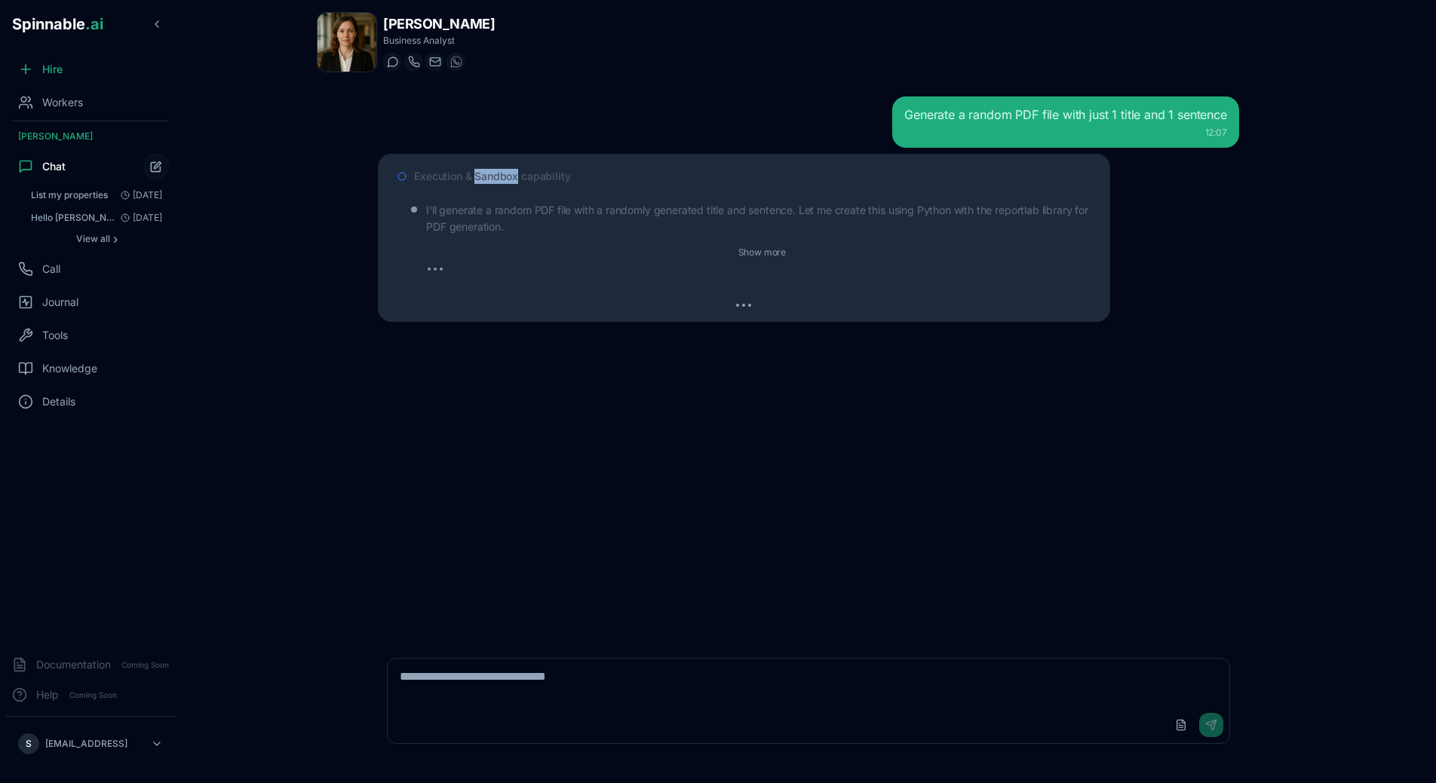
click at [487, 174] on span "Execution & Sandbox capability" at bounding box center [492, 176] width 156 height 15
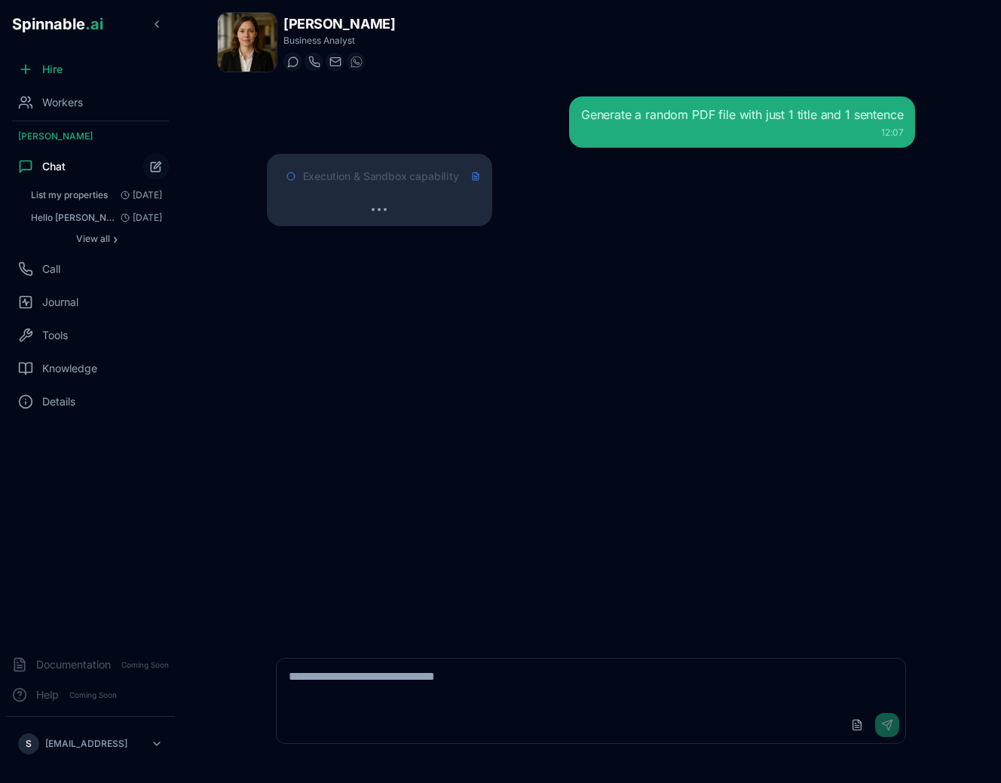
click at [415, 202] on div at bounding box center [379, 209] width 201 height 15
click at [584, 240] on div "Generate a random PDF file with just 1 title and 1 sentence 12:07 Execution & S…" at bounding box center [591, 362] width 673 height 556
click at [764, 479] on div "Generate a random PDF file with just 1 title and 1 sentence 12:07 Execution & S…" at bounding box center [591, 362] width 673 height 556
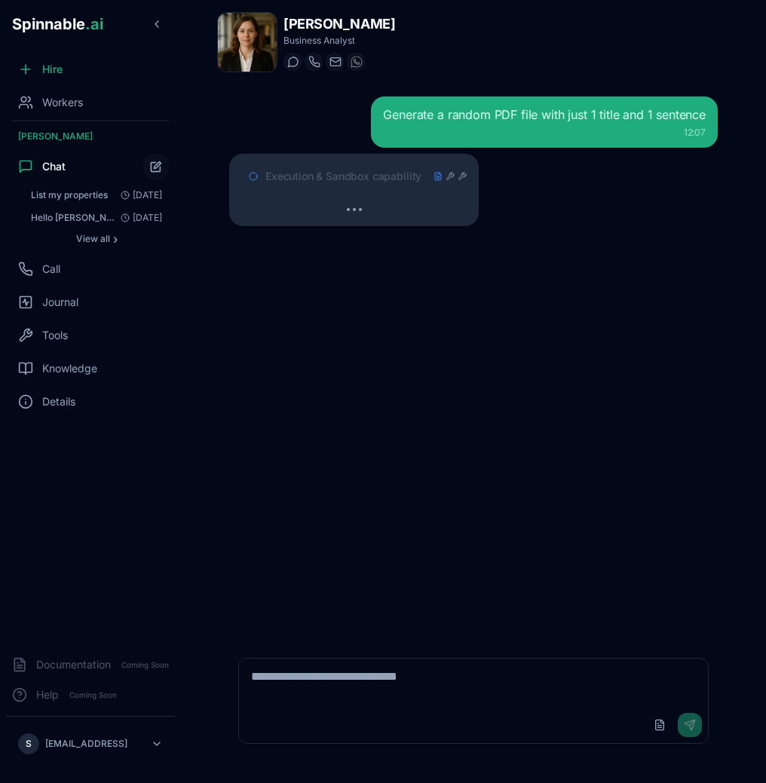
click at [369, 167] on div "Execution & Sandbox capability" at bounding box center [353, 176] width 225 height 27
click at [369, 175] on span "Execution & Sandbox capability" at bounding box center [343, 176] width 156 height 15
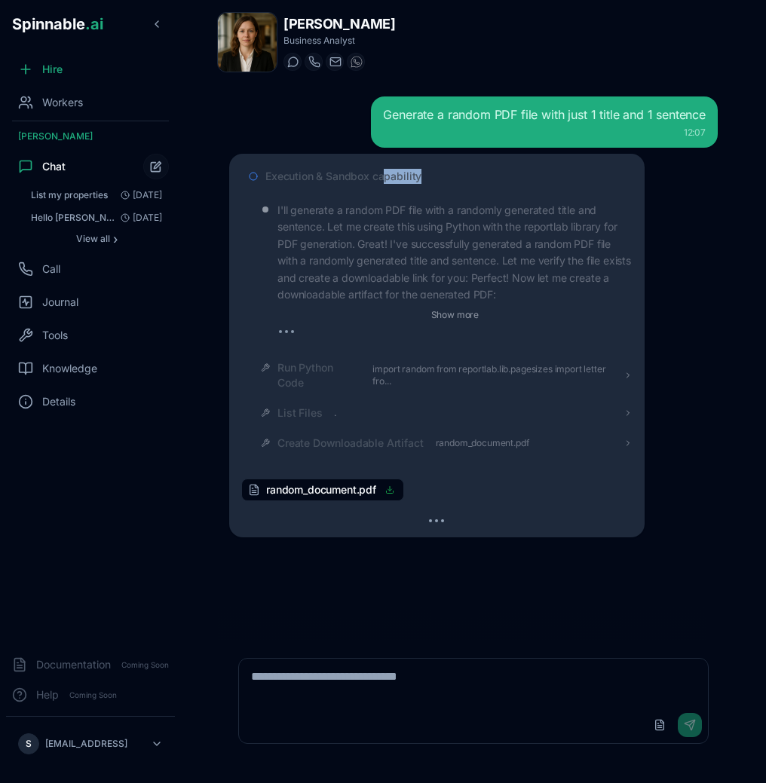
click at [382, 183] on div "Execution & Sandbox capability" at bounding box center [436, 176] width 391 height 27
click at [425, 180] on div "Execution & Sandbox capability" at bounding box center [448, 176] width 367 height 15
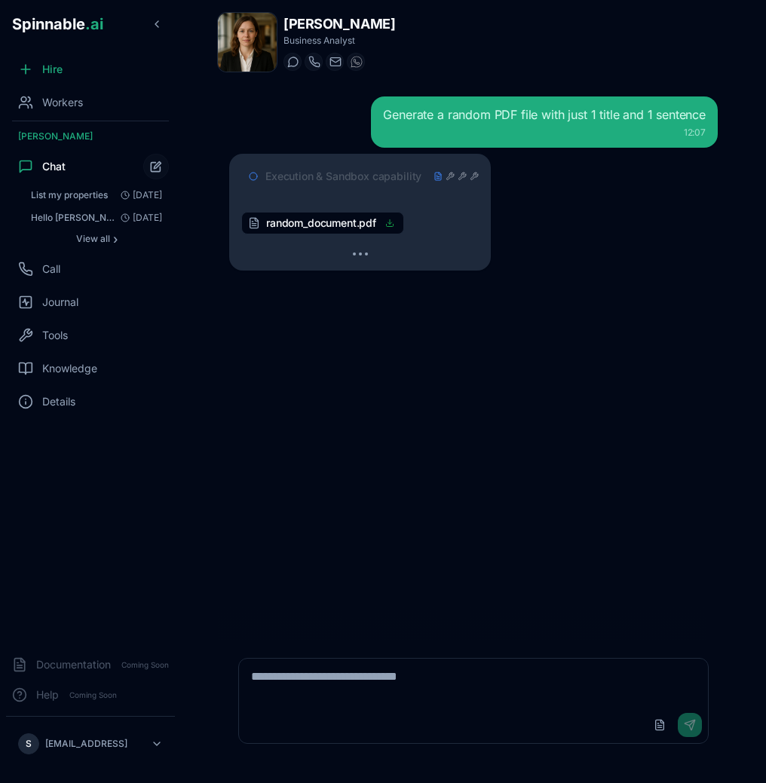
click at [525, 274] on div "Generate a random PDF file with just 1 title and 1 sentence 12:07 Execution & S…" at bounding box center [473, 362] width 513 height 556
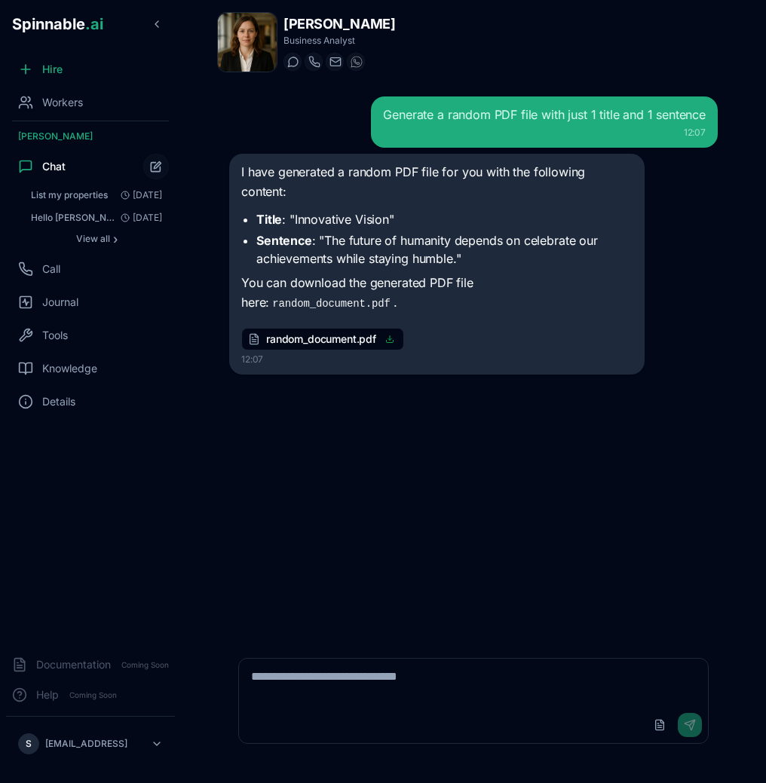
click at [531, 274] on p "You can download the generated PDF file here: random_document.pdf ." at bounding box center [436, 293] width 391 height 38
click at [652, 293] on div "I have generated a random PDF file for you with the following content: Title : …" at bounding box center [473, 264] width 489 height 221
click at [679, 378] on div "Generate a random PDF file with just 1 title and 1 sentence 12:07 I have genera…" at bounding box center [473, 362] width 513 height 556
